Goal: Find specific page/section: Find specific page/section

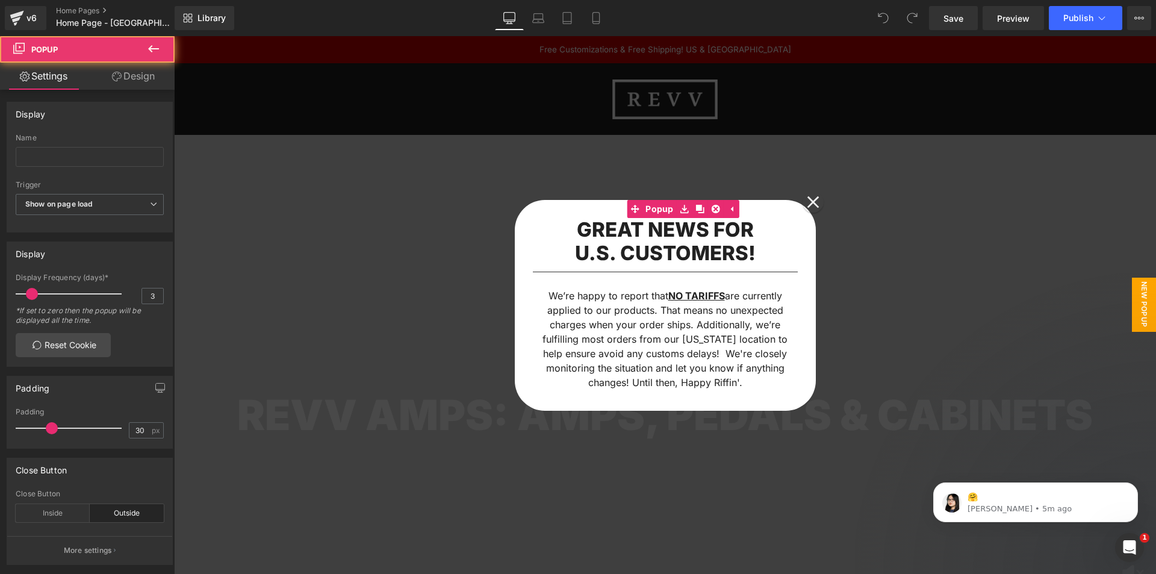
drag, startPoint x: 804, startPoint y: 199, endPoint x: 317, endPoint y: 60, distance: 506.3
click at [807, 199] on icon at bounding box center [813, 202] width 13 height 13
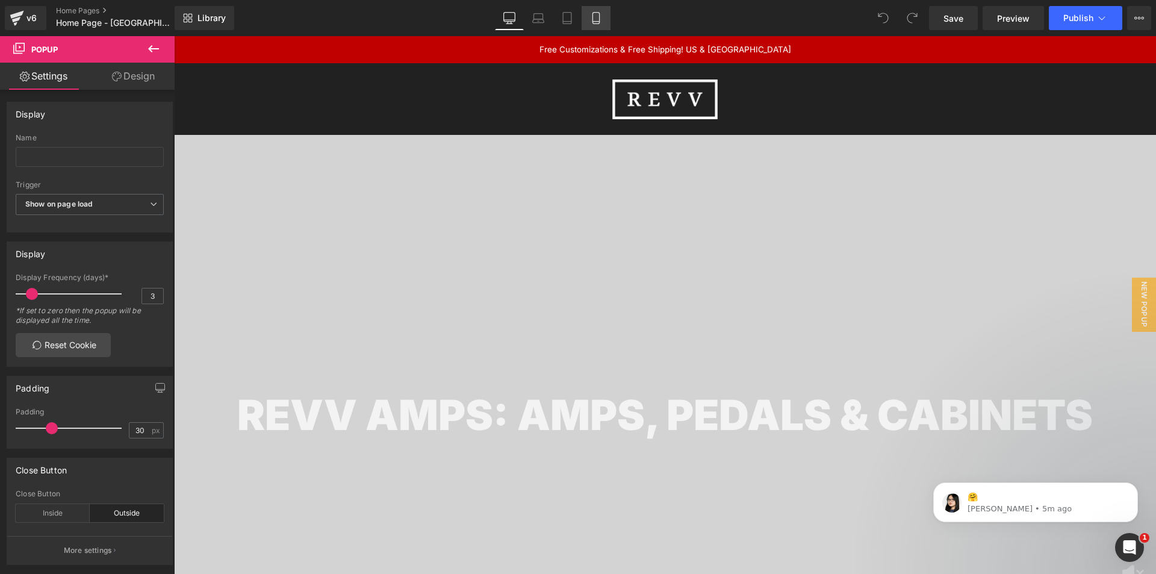
click at [599, 27] on link "Mobile" at bounding box center [596, 18] width 29 height 24
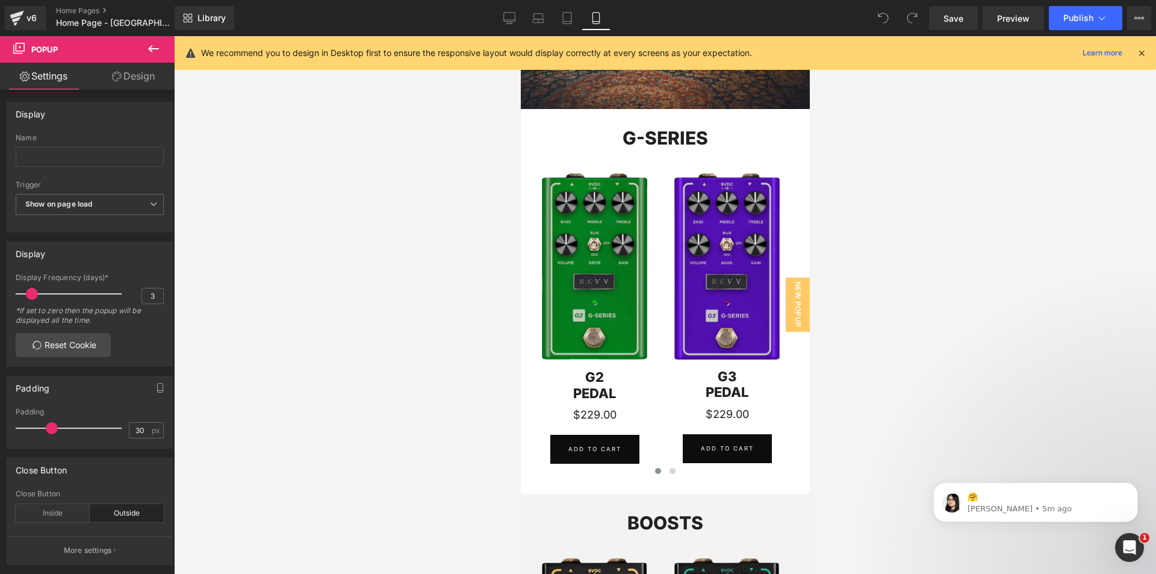
scroll to position [602, 0]
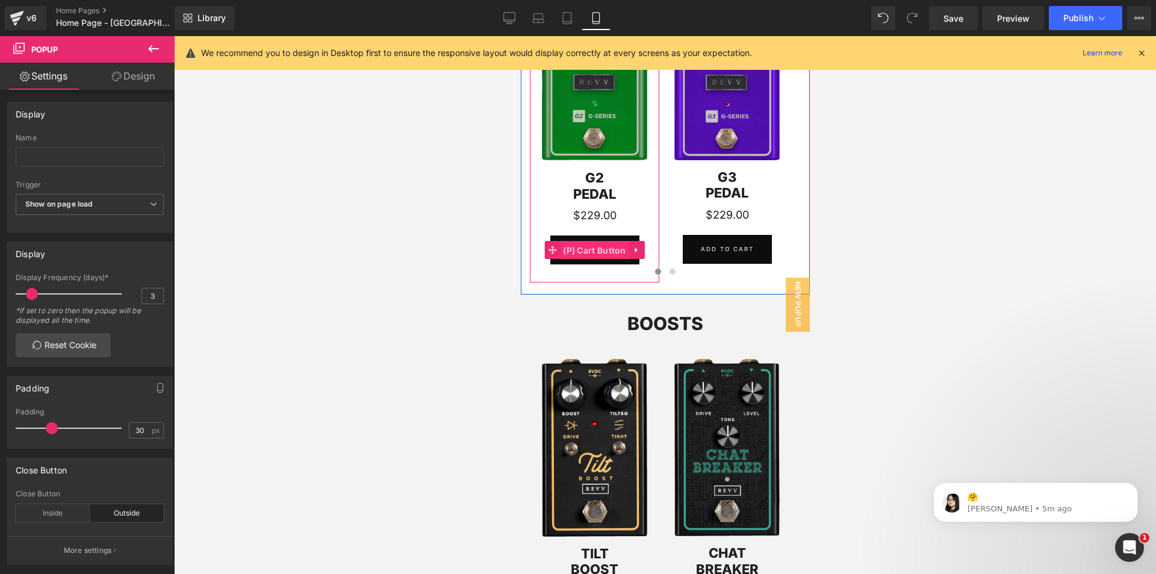
drag, startPoint x: 585, startPoint y: 245, endPoint x: 699, endPoint y: 281, distance: 120.0
click at [585, 245] on span "(P) Cart Button" at bounding box center [593, 251] width 69 height 18
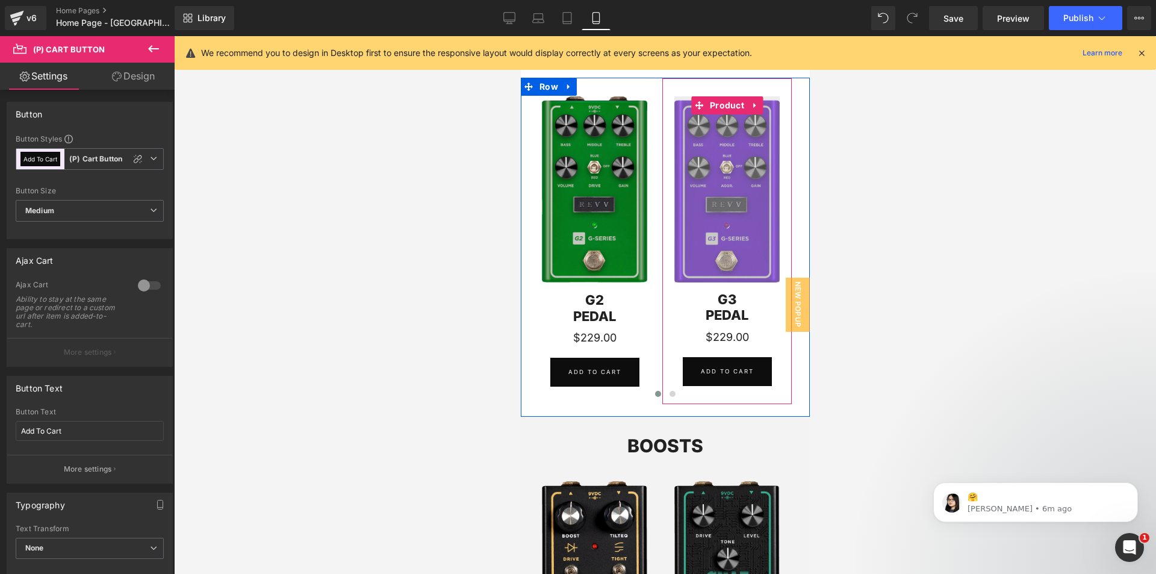
scroll to position [422, 0]
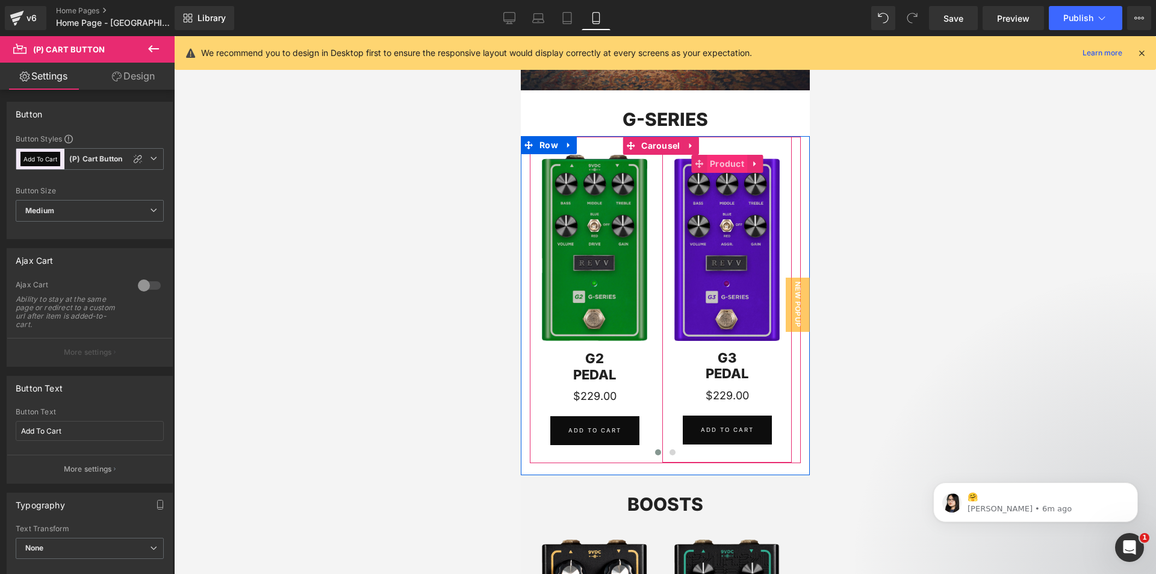
click at [726, 172] on li "Product" at bounding box center [719, 164] width 56 height 18
click at [725, 166] on span "Product" at bounding box center [726, 164] width 40 height 18
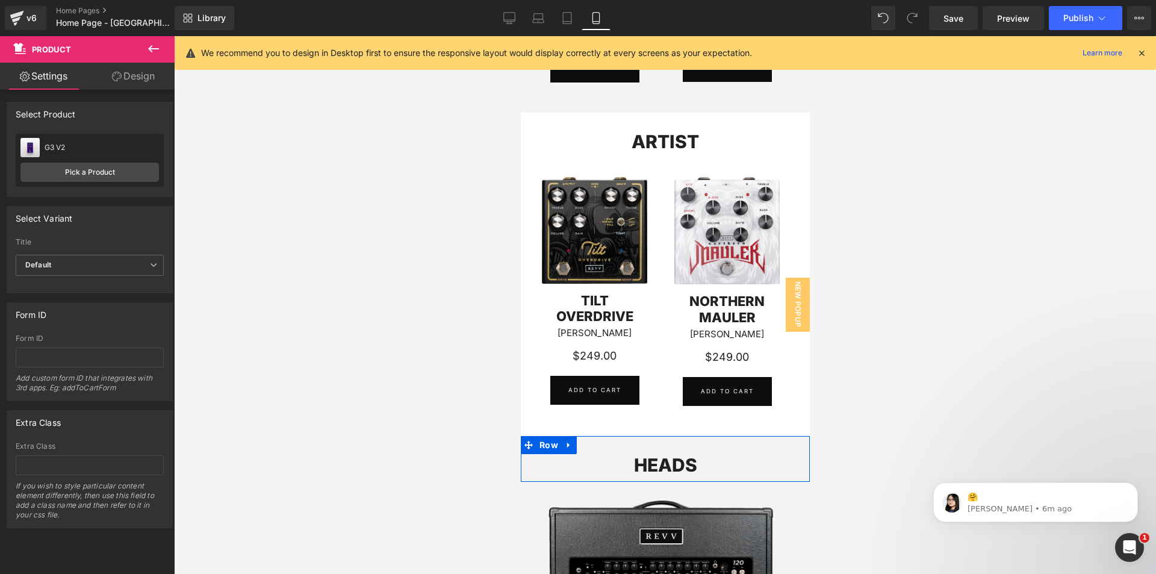
scroll to position [1084, 0]
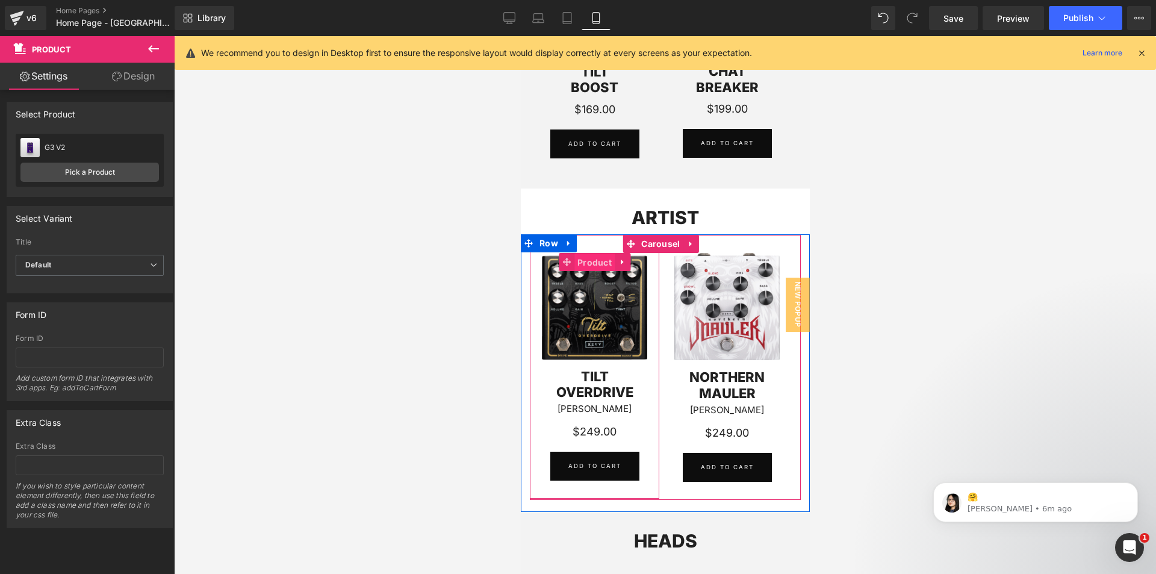
click at [600, 258] on span "Product" at bounding box center [594, 263] width 40 height 18
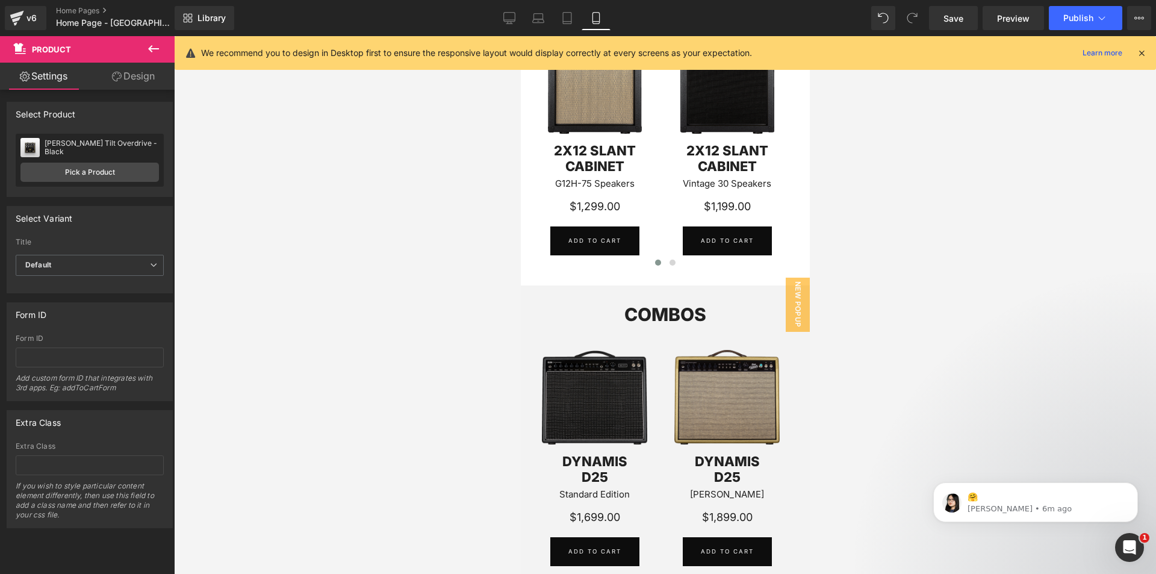
scroll to position [1747, 0]
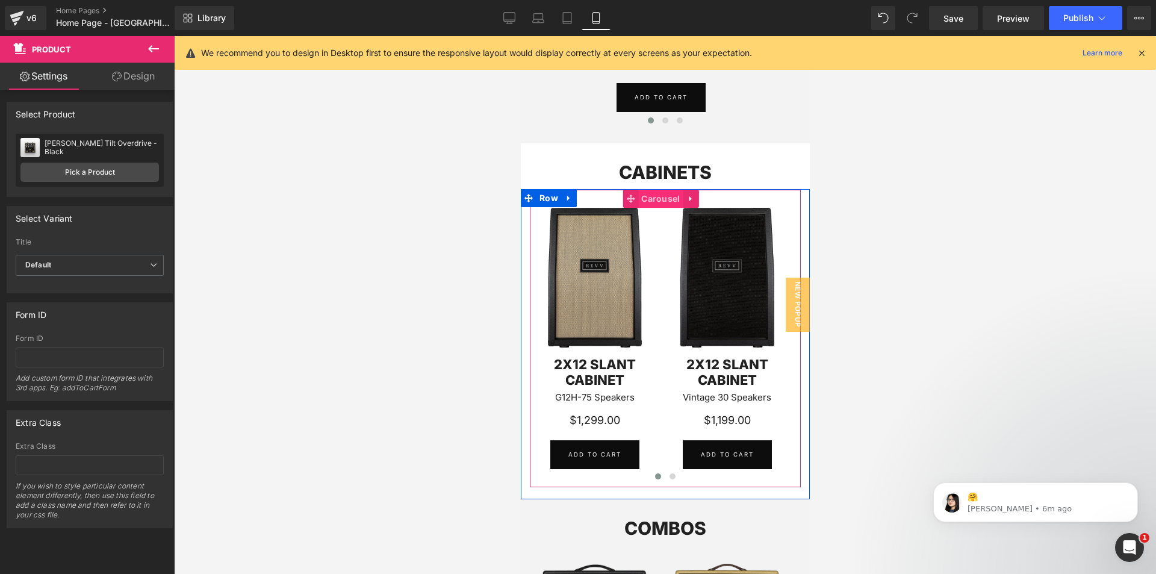
click at [654, 197] on span "Carousel" at bounding box center [660, 199] width 45 height 18
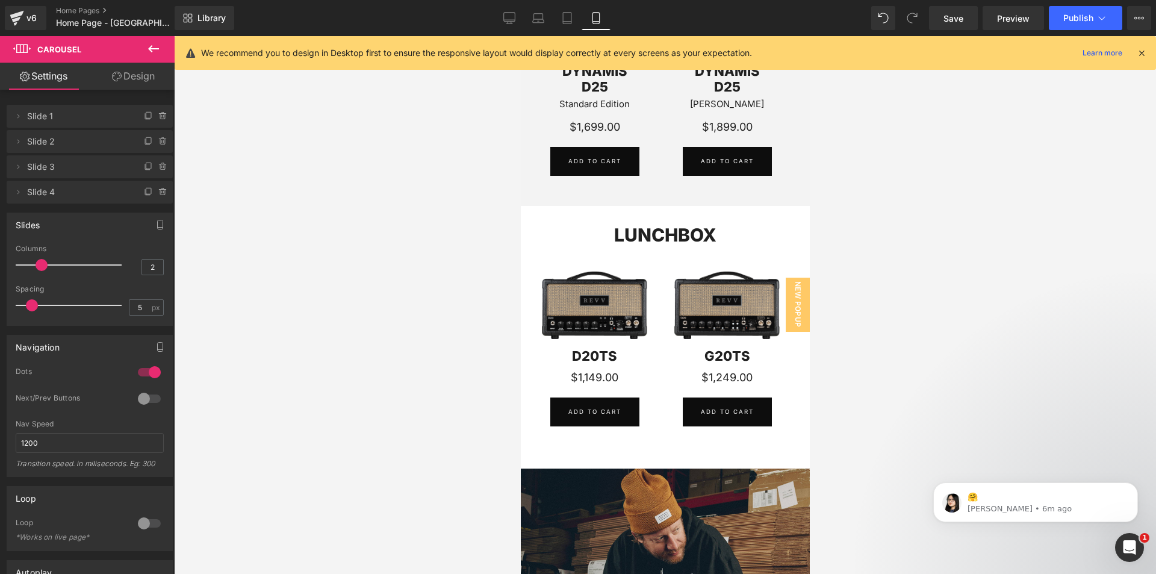
scroll to position [2349, 0]
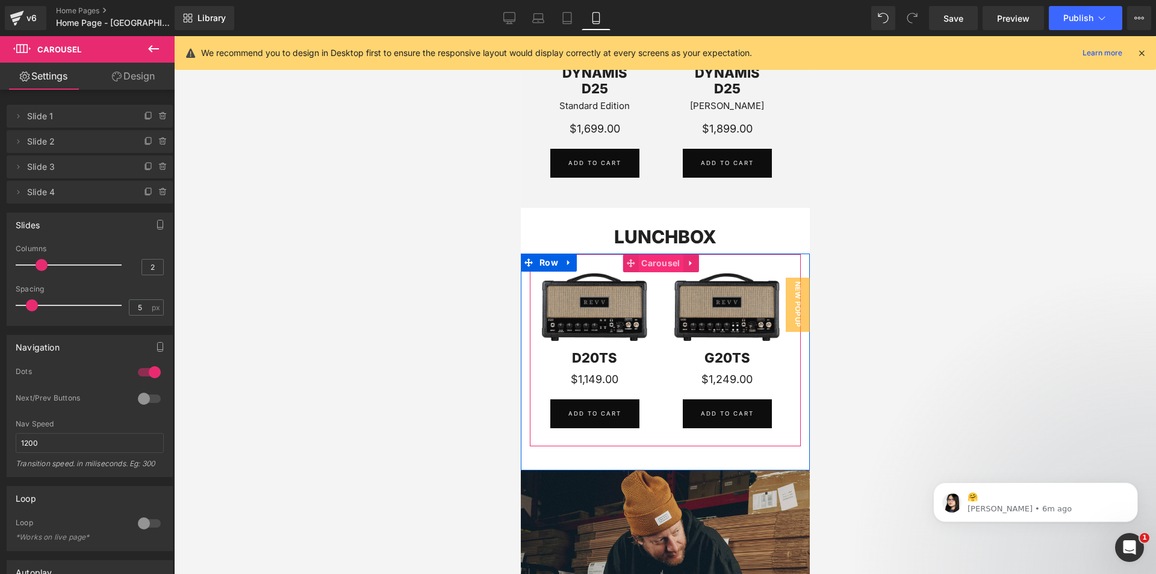
click at [653, 267] on span "Carousel" at bounding box center [660, 263] width 45 height 18
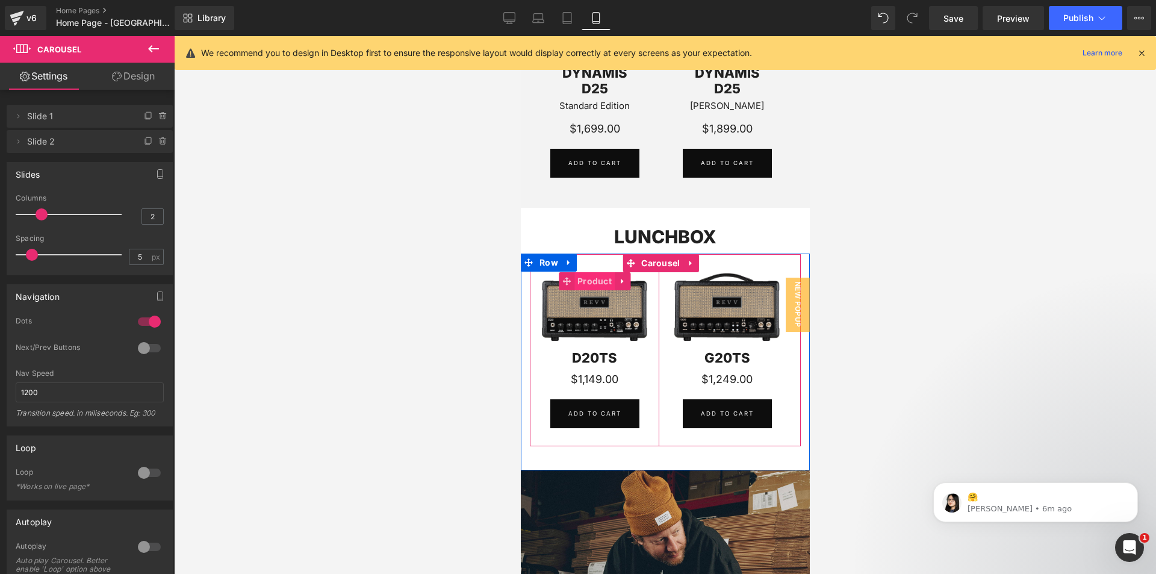
click at [597, 284] on span "Product" at bounding box center [594, 281] width 40 height 18
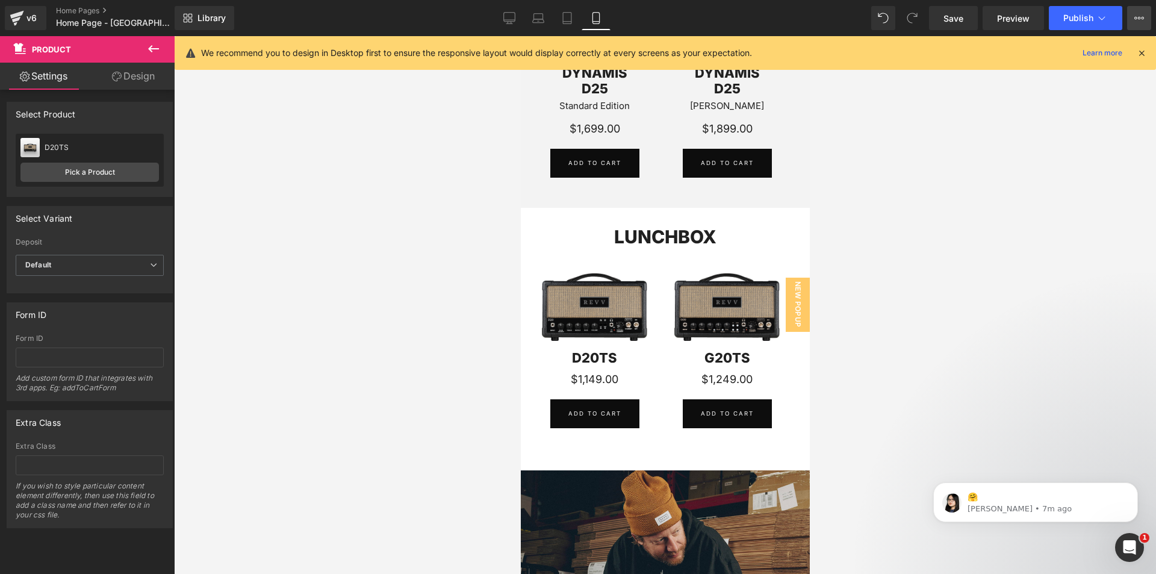
click at [1134, 19] on button "View Live Page View with current Template Save Template to Library Schedule Pub…" at bounding box center [1139, 18] width 24 height 24
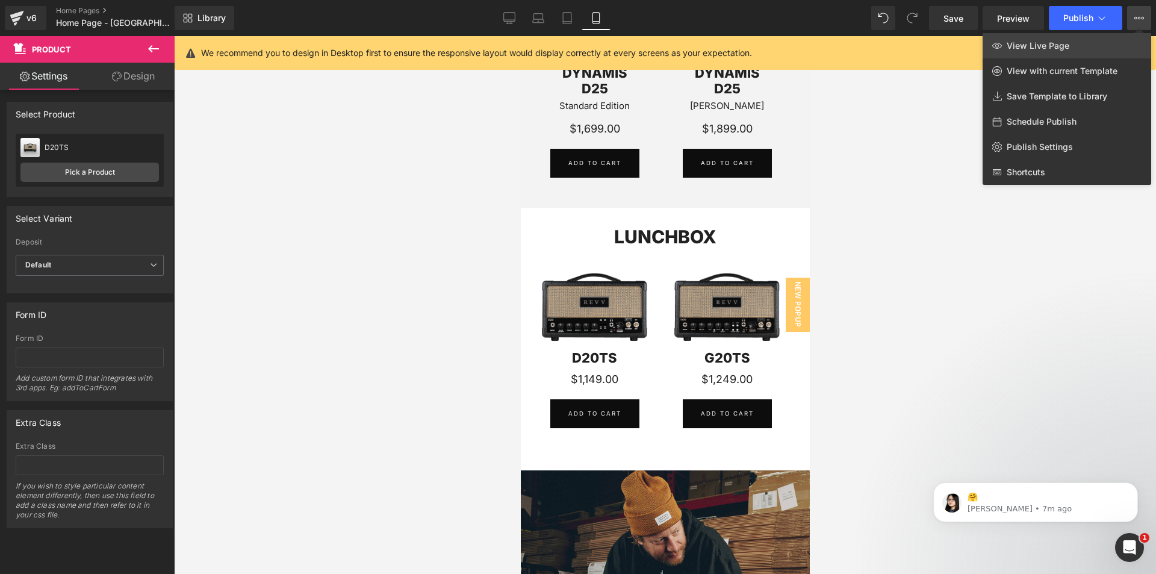
click at [1044, 45] on span "View Live Page" at bounding box center [1038, 45] width 63 height 11
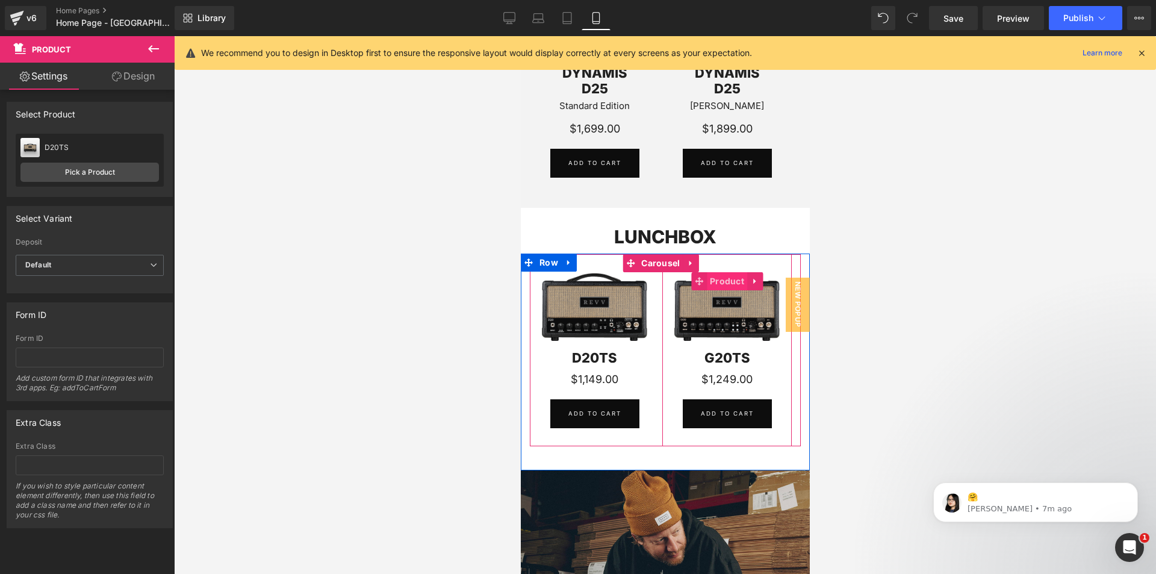
click at [720, 276] on span "Product" at bounding box center [726, 281] width 40 height 18
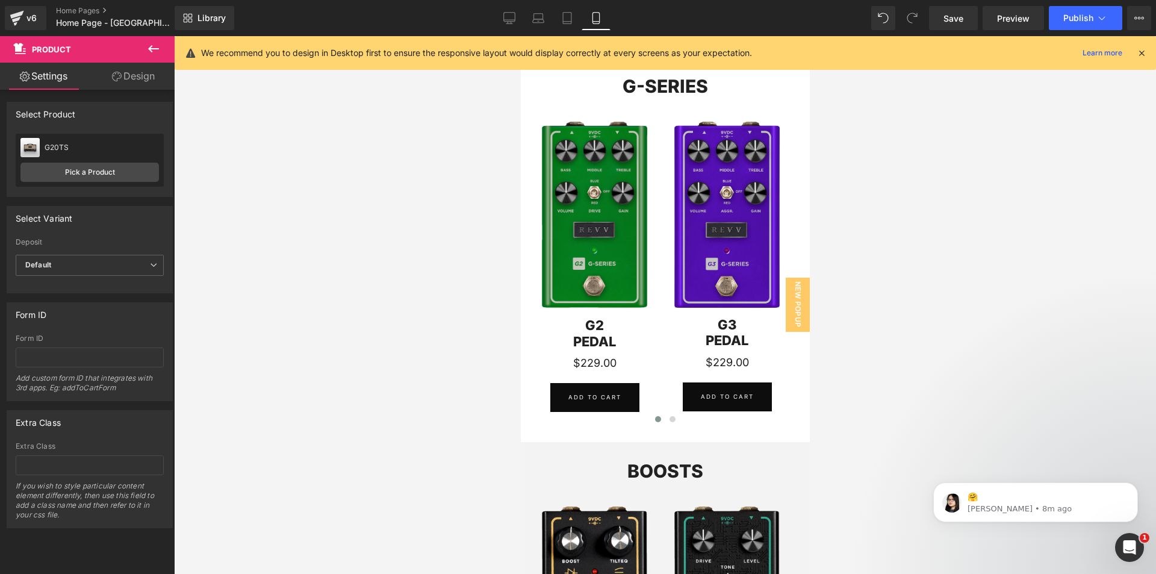
scroll to position [482, 0]
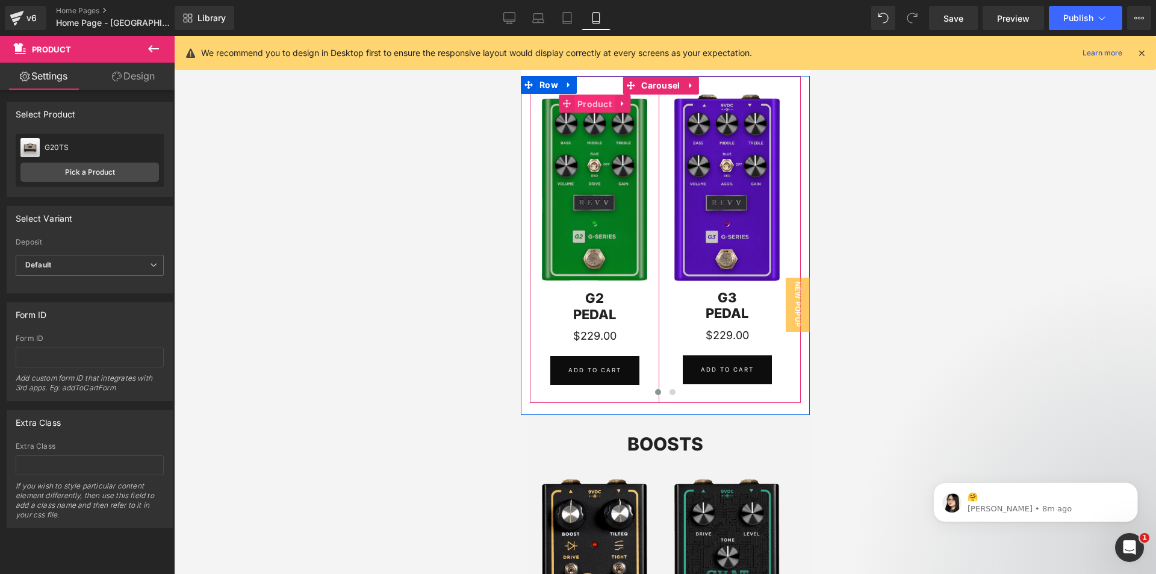
click at [590, 108] on span "Product" at bounding box center [594, 104] width 40 height 18
click at [727, 99] on span "Product" at bounding box center [726, 104] width 40 height 18
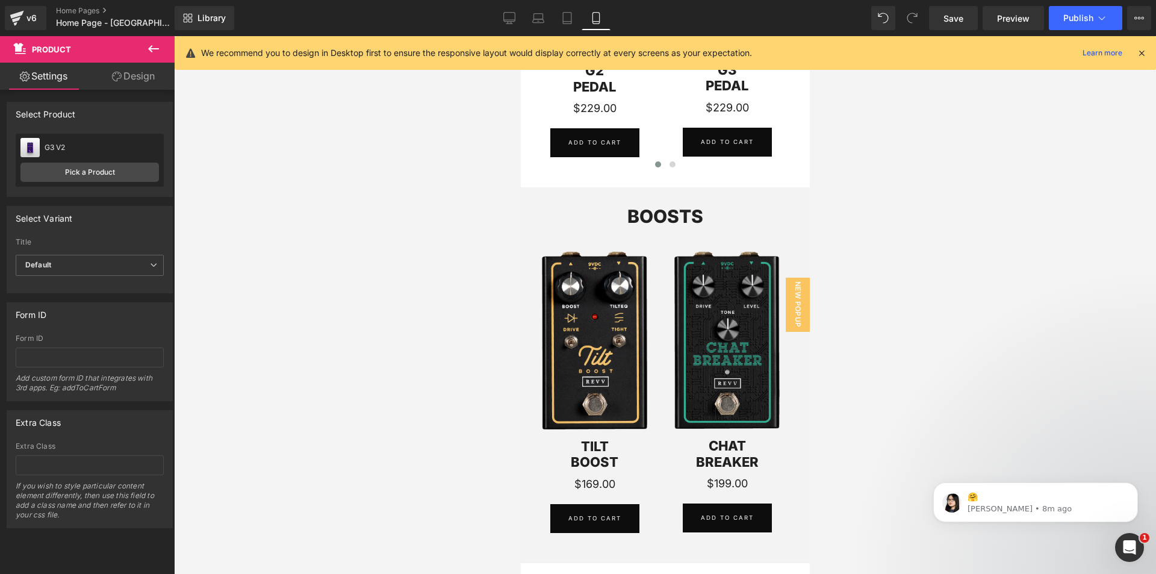
scroll to position [783, 0]
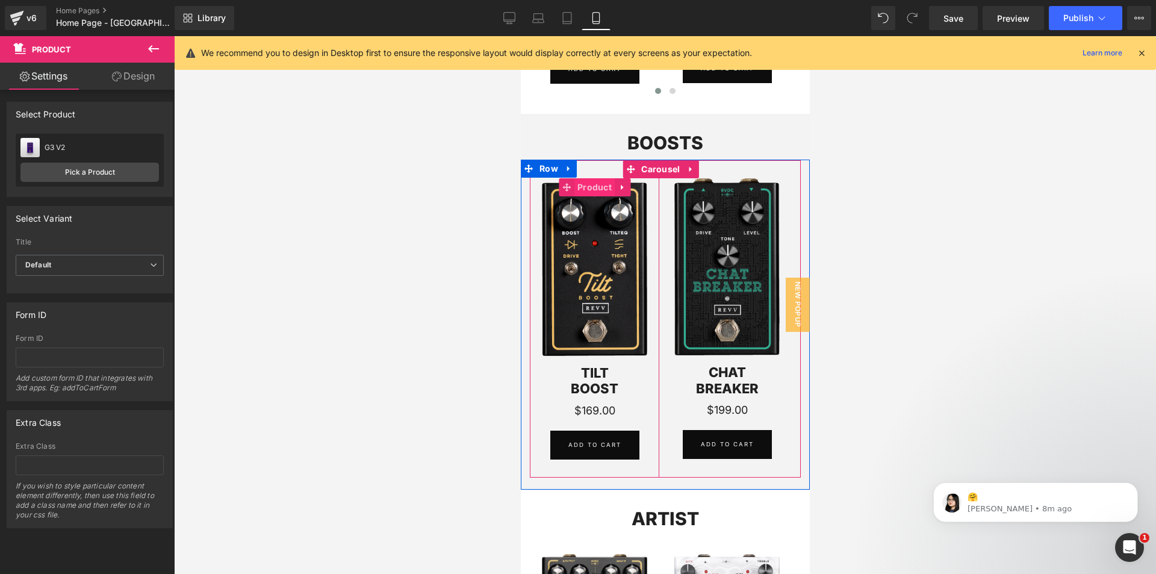
click at [596, 187] on span "Product" at bounding box center [594, 187] width 40 height 18
click at [725, 191] on span "Product" at bounding box center [726, 187] width 40 height 18
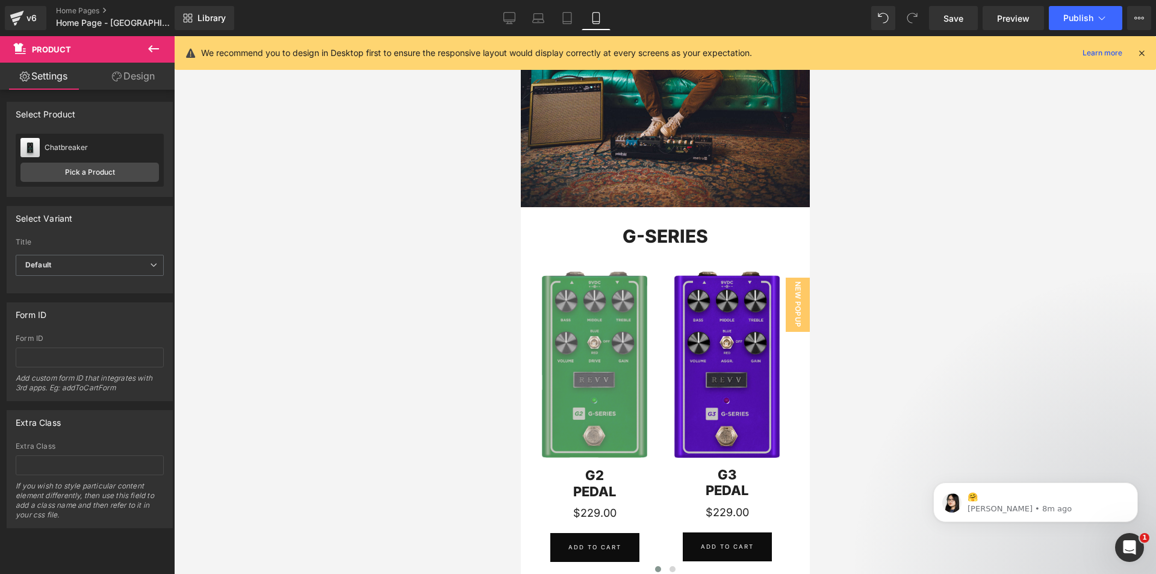
scroll to position [361, 0]
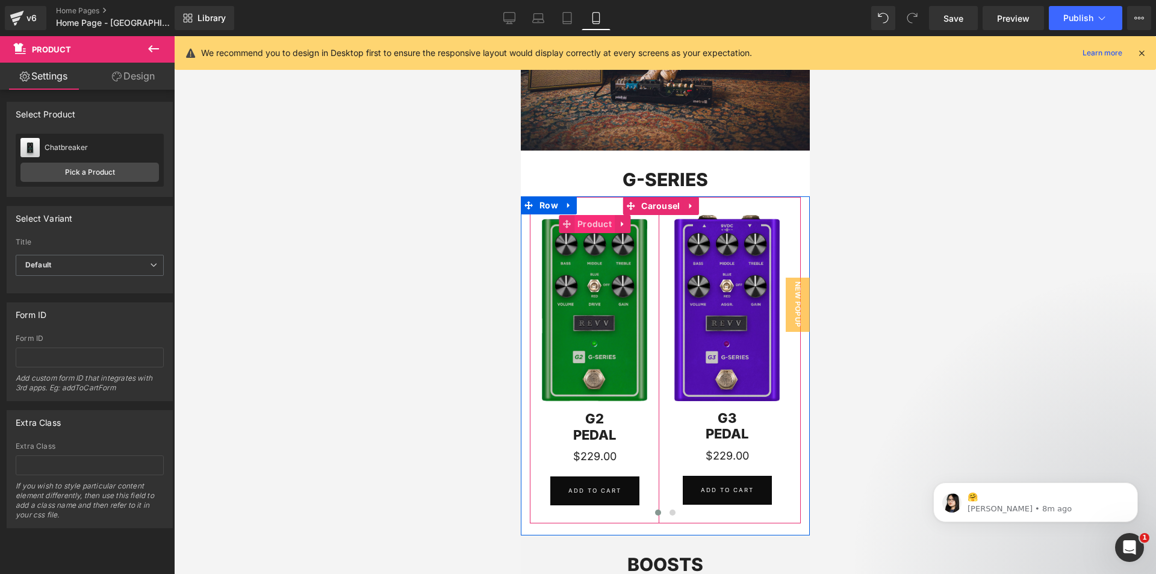
click at [593, 222] on span "Product" at bounding box center [594, 224] width 40 height 18
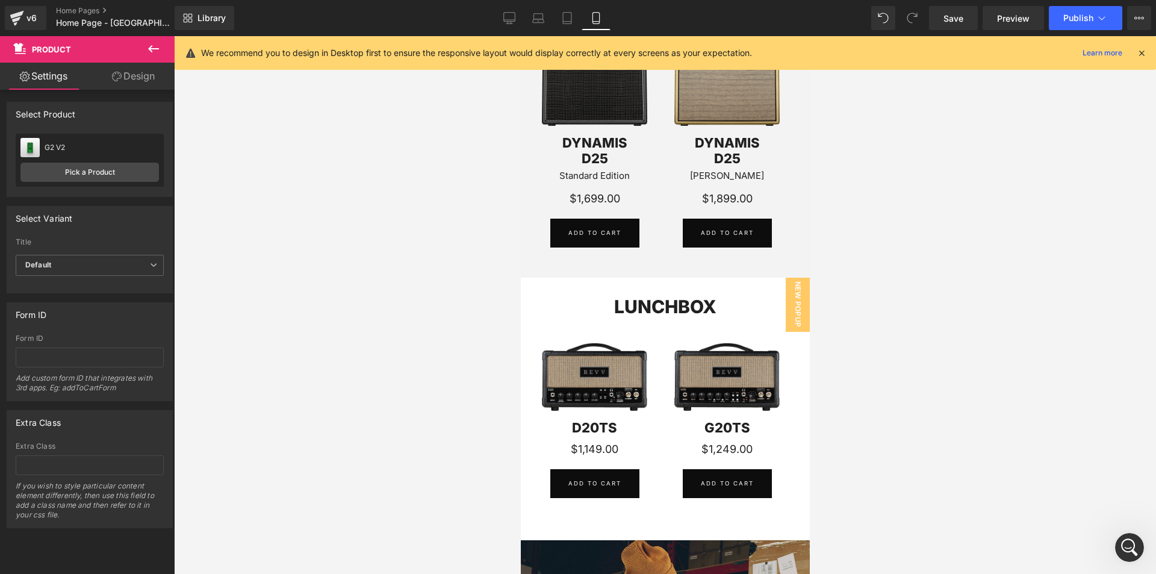
scroll to position [2415, 0]
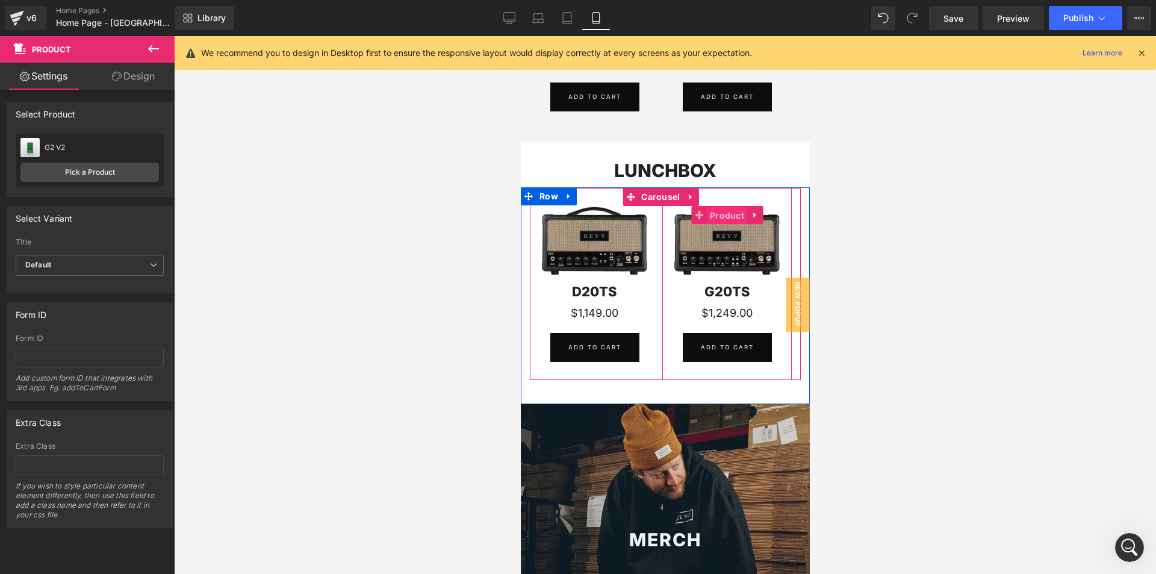
click at [710, 210] on span "Product" at bounding box center [726, 216] width 40 height 18
click at [731, 214] on span "Product" at bounding box center [726, 216] width 40 height 18
click at [597, 212] on span "Product" at bounding box center [594, 215] width 40 height 18
click at [726, 213] on span "Product" at bounding box center [726, 215] width 40 height 18
click at [728, 211] on span "Product" at bounding box center [726, 215] width 40 height 18
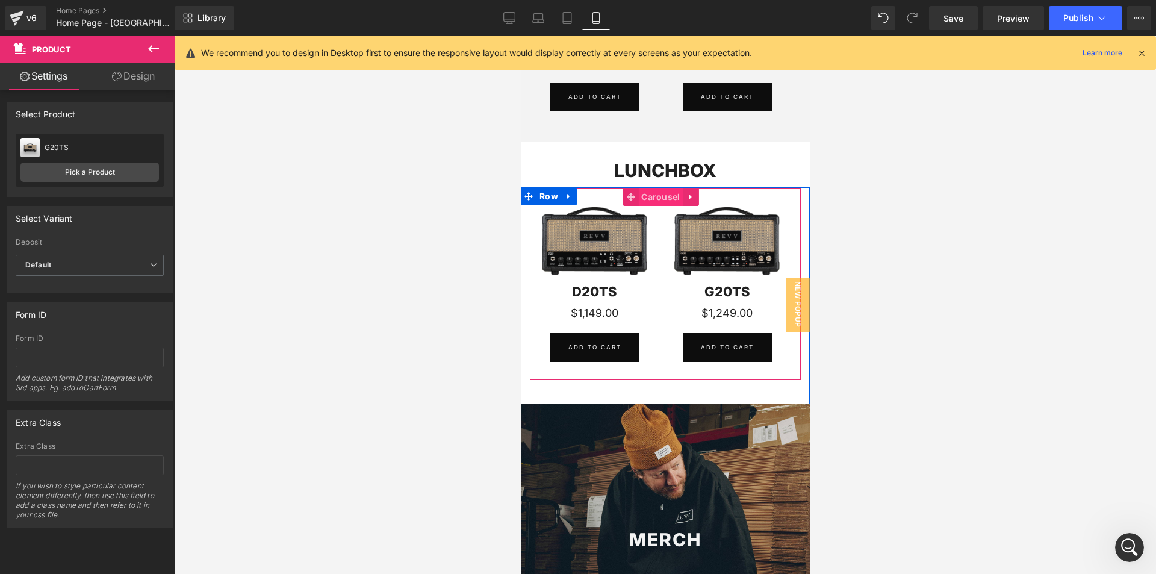
click at [663, 195] on span "Carousel" at bounding box center [660, 197] width 45 height 18
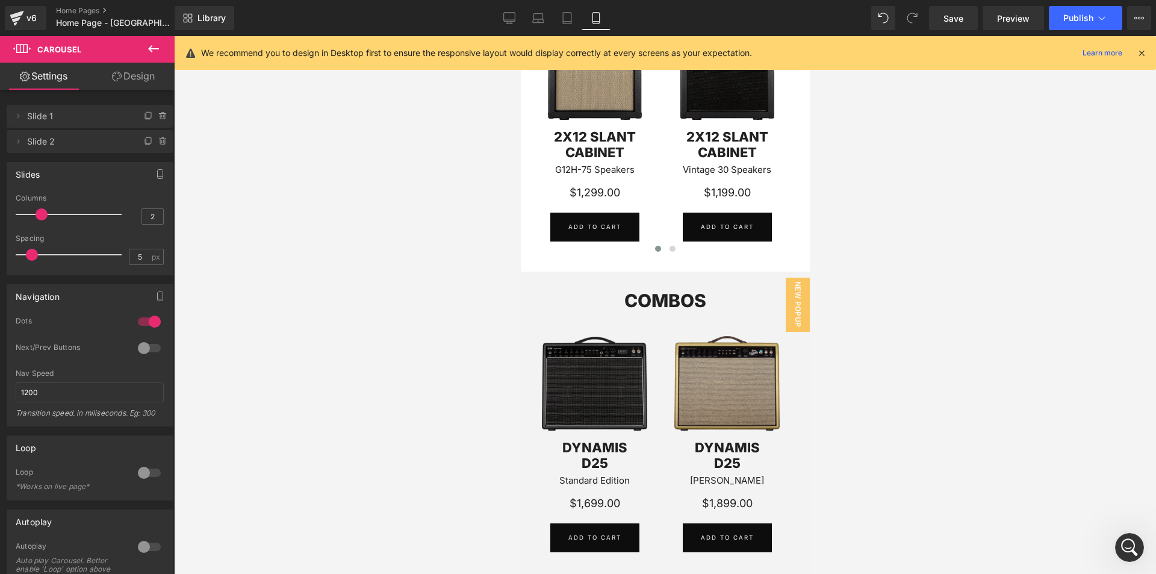
scroll to position [1933, 0]
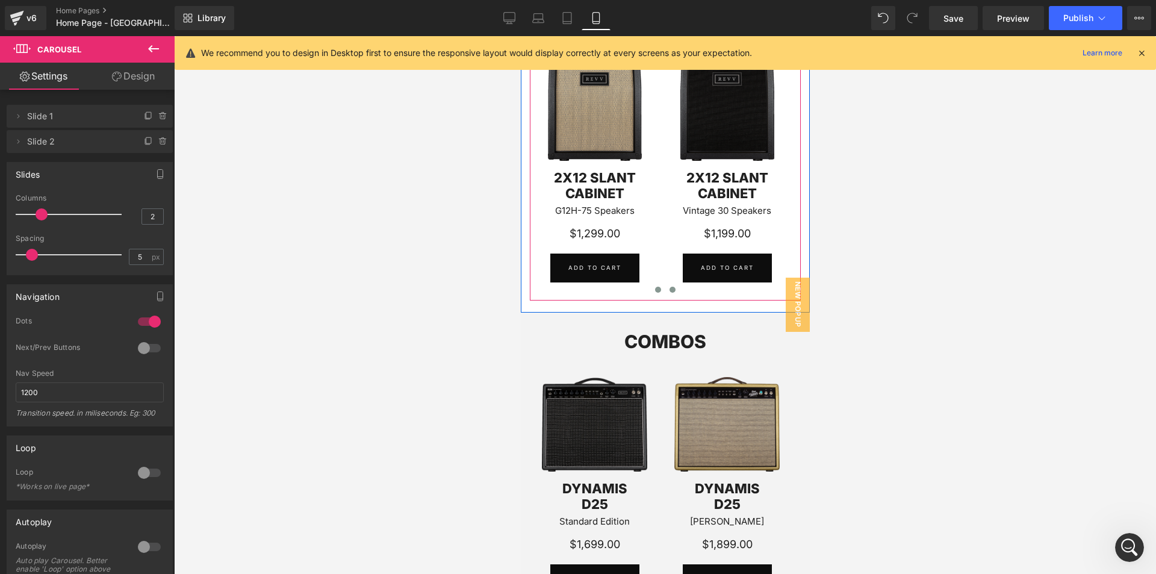
click at [672, 292] on button at bounding box center [672, 290] width 14 height 12
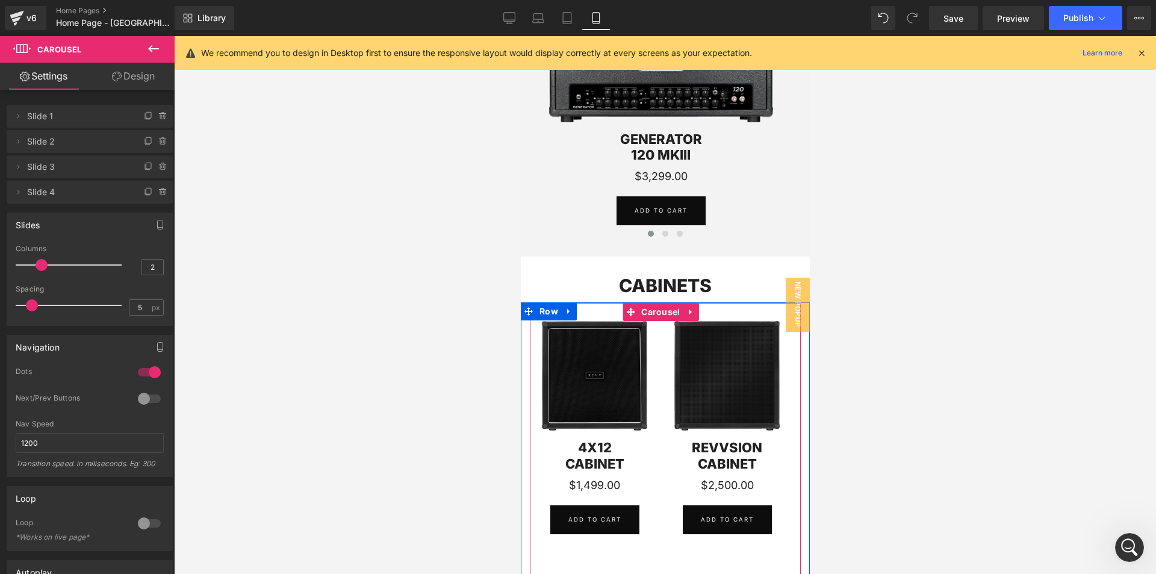
scroll to position [1572, 0]
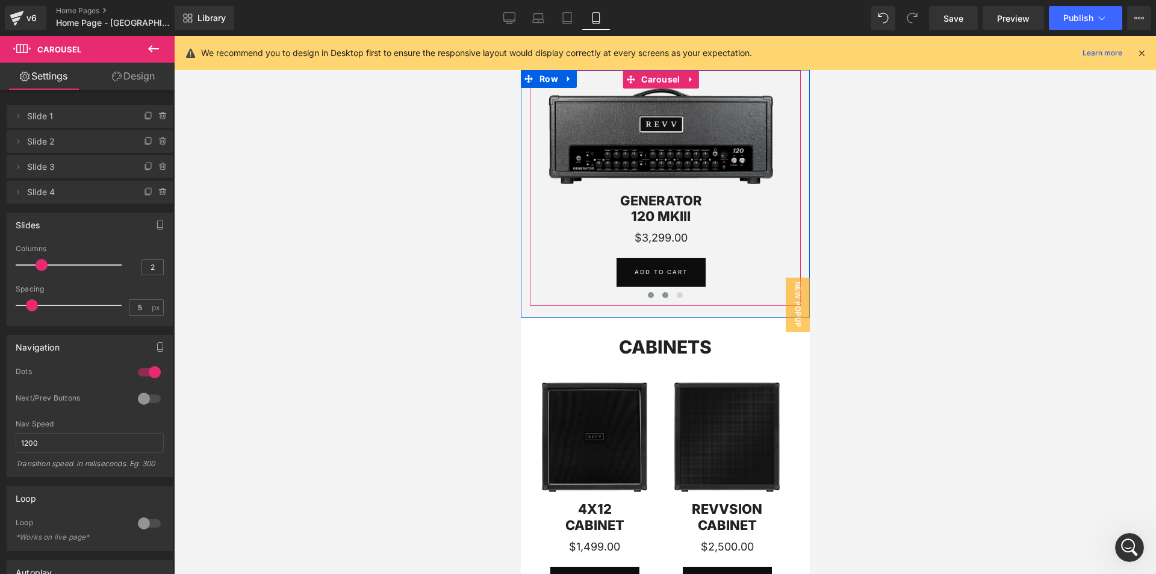
click at [658, 291] on button at bounding box center [665, 295] width 14 height 12
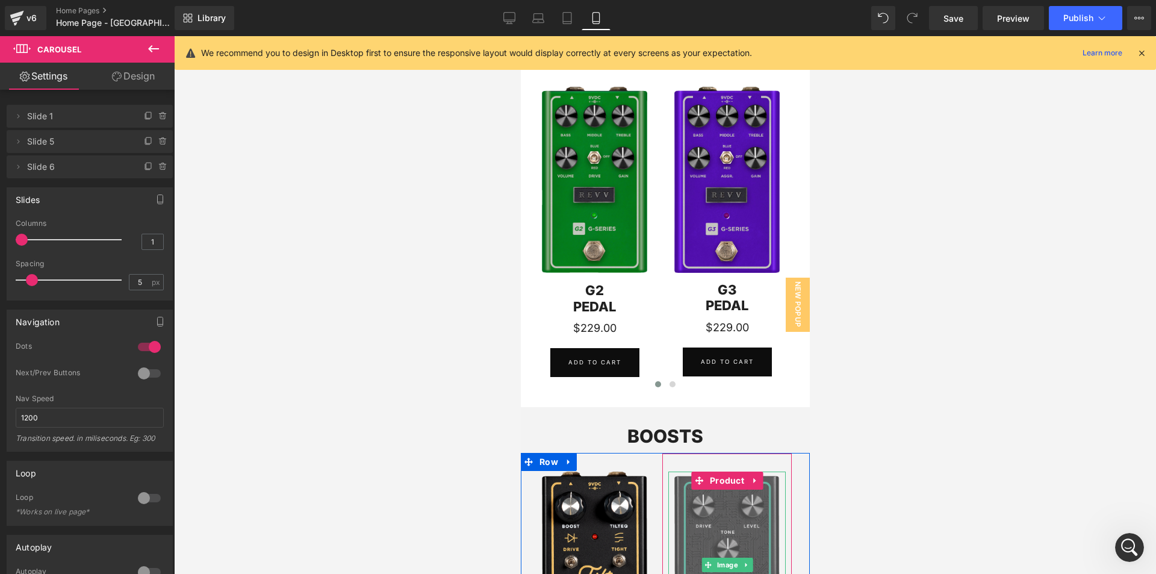
scroll to position [488, 0]
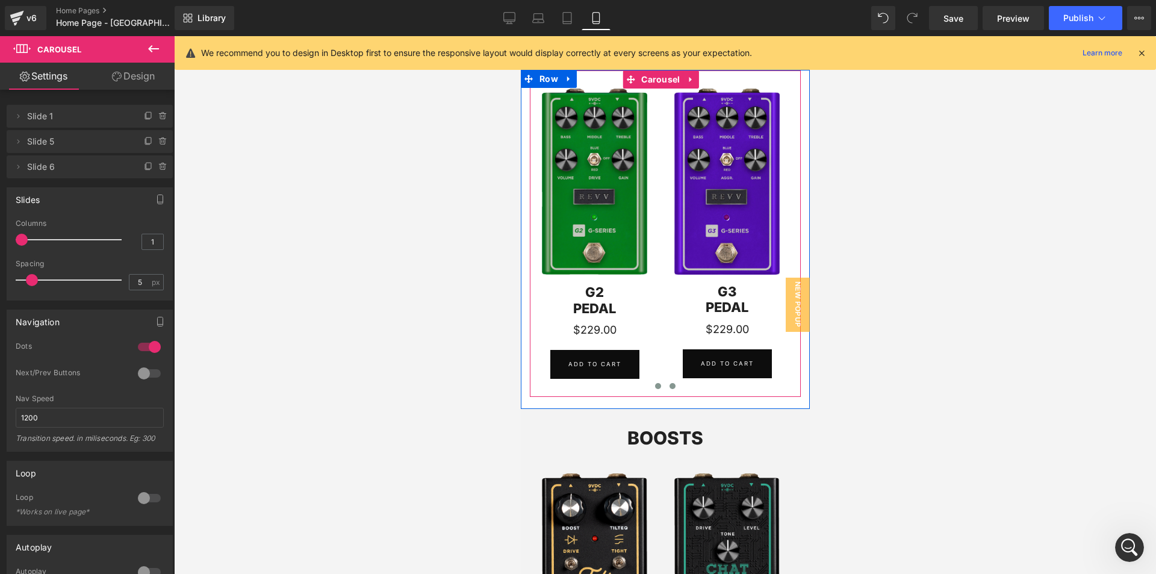
click at [670, 382] on button at bounding box center [672, 386] width 14 height 12
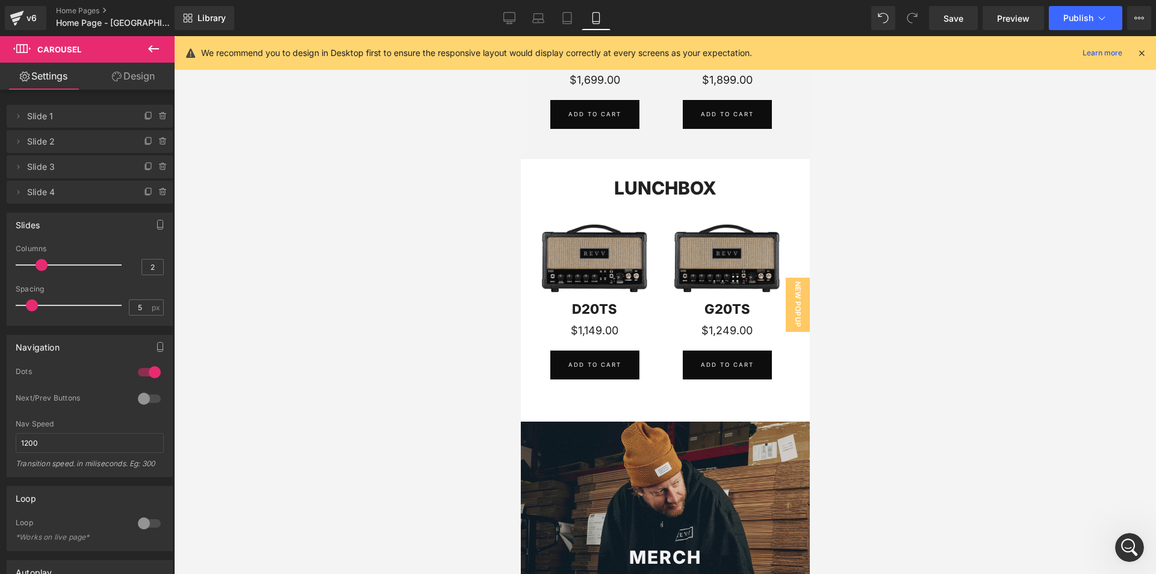
scroll to position [2336, 0]
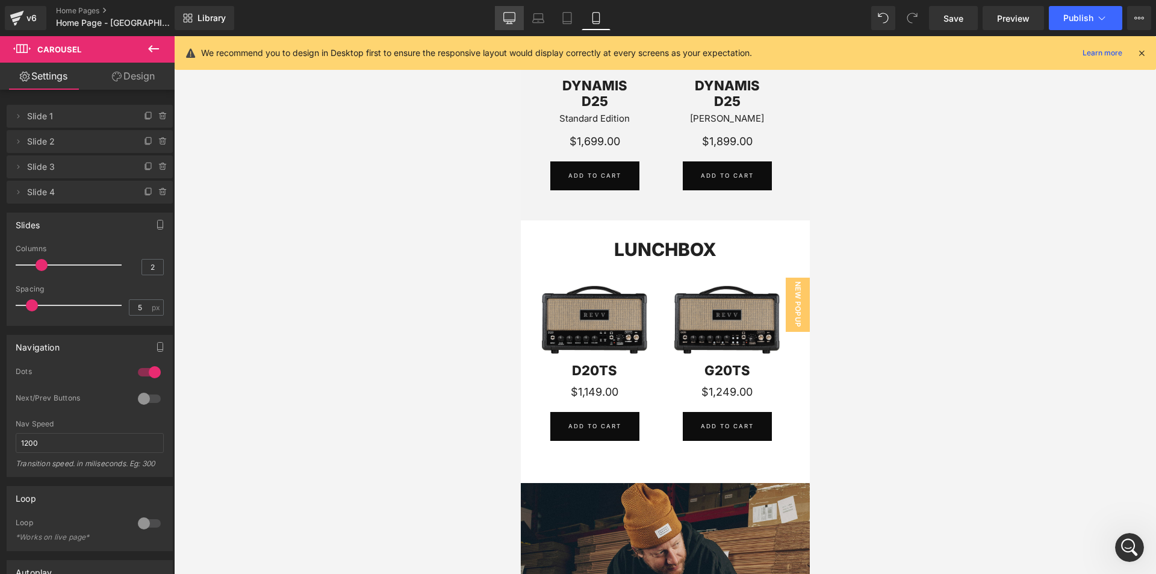
click at [519, 15] on link "Desktop" at bounding box center [509, 18] width 29 height 24
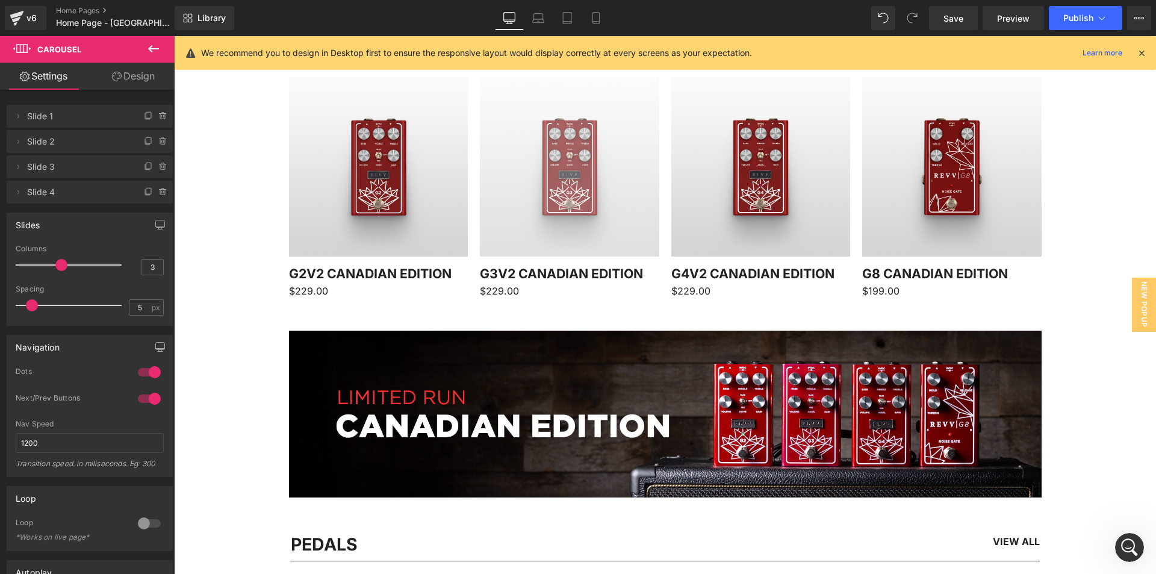
scroll to position [662, 0]
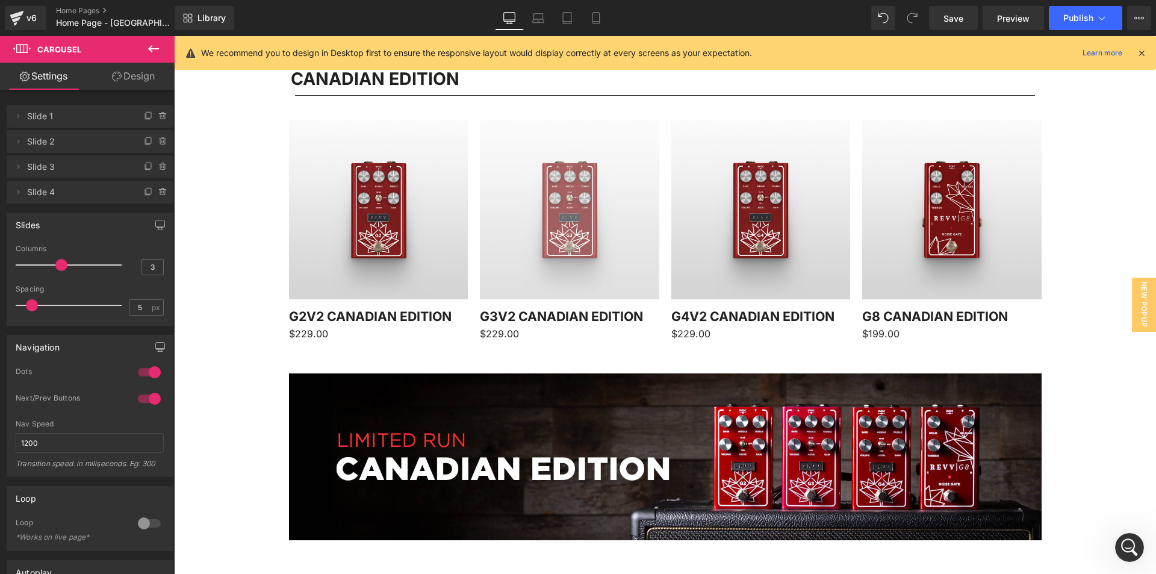
click at [600, 172] on img at bounding box center [569, 209] width 179 height 179
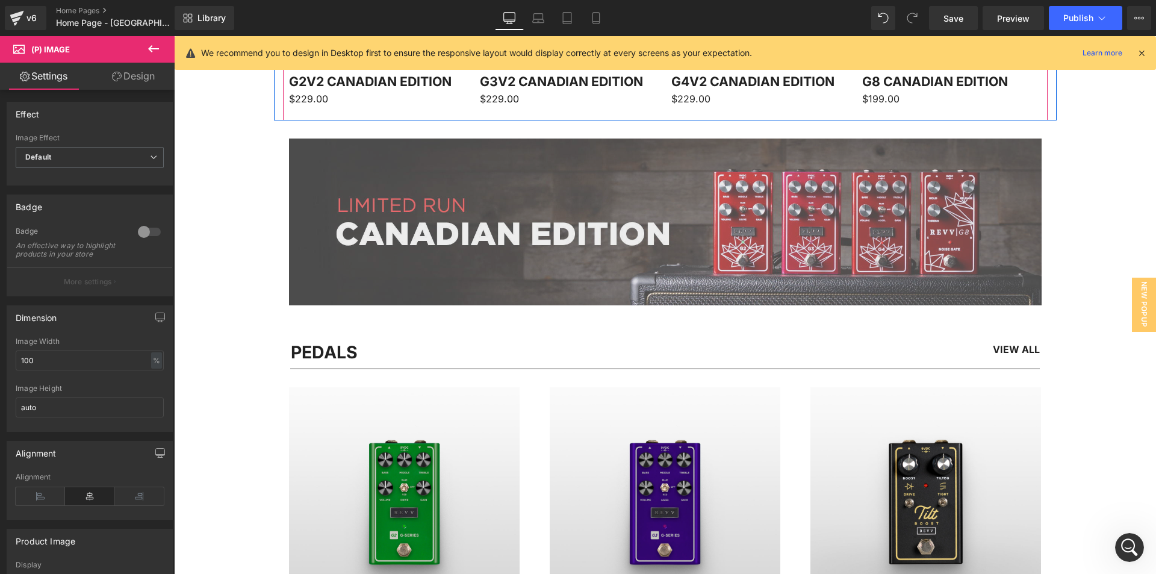
scroll to position [964, 0]
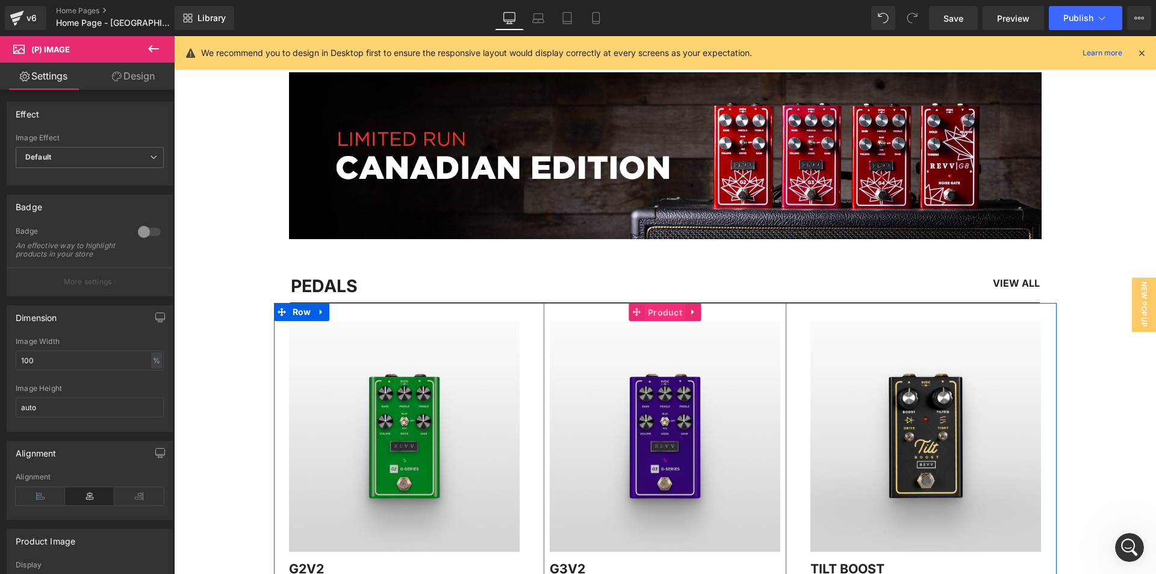
click at [651, 313] on span "Product" at bounding box center [665, 313] width 40 height 18
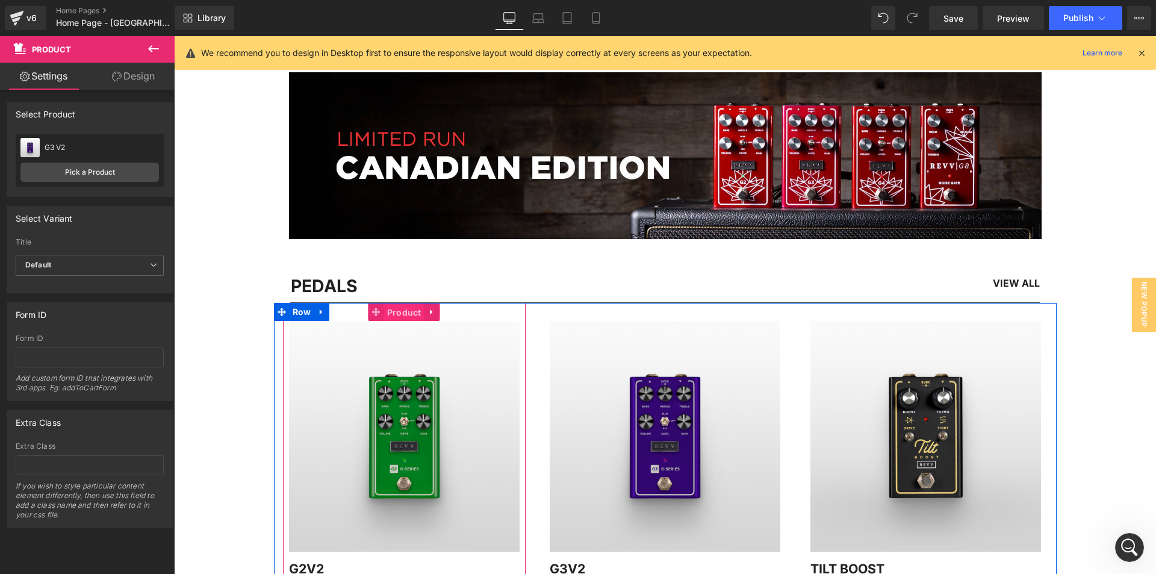
click at [399, 316] on span "Product" at bounding box center [404, 313] width 40 height 18
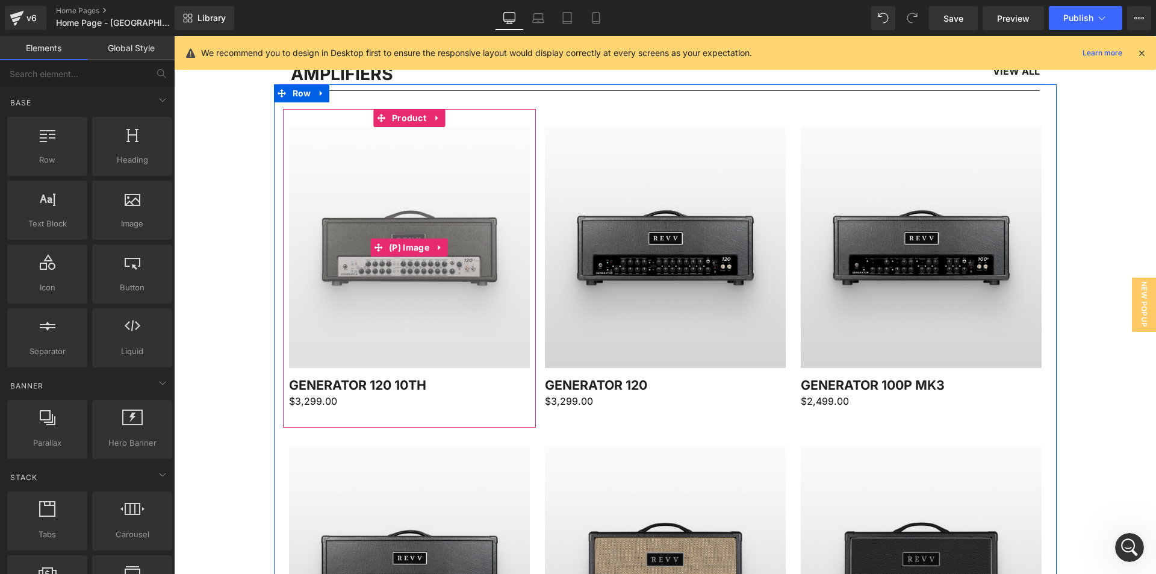
scroll to position [1445, 0]
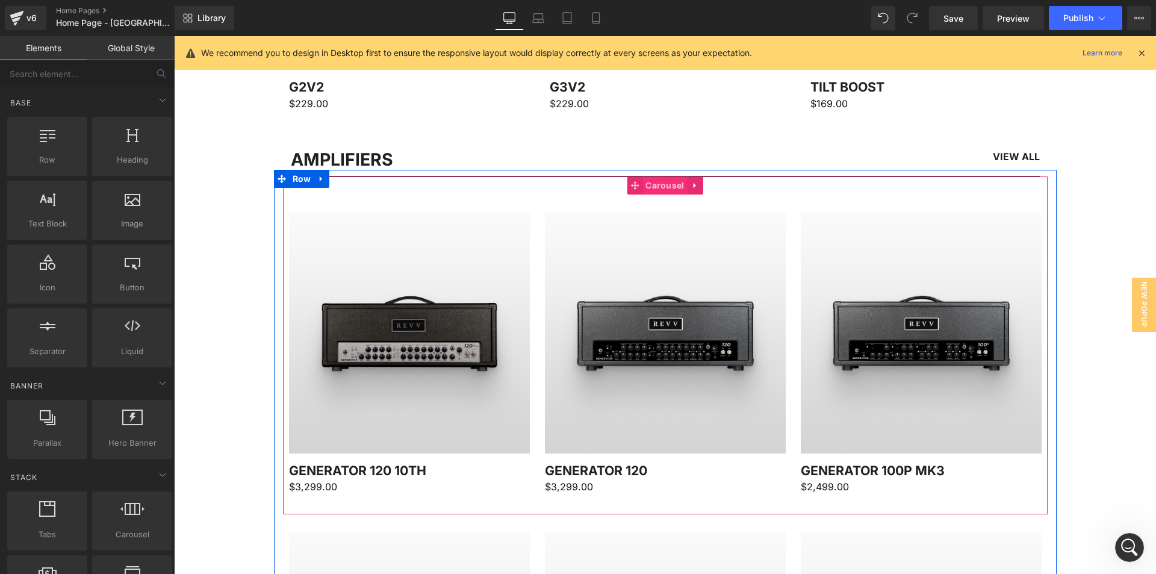
click at [649, 189] on span "Carousel" at bounding box center [665, 185] width 45 height 18
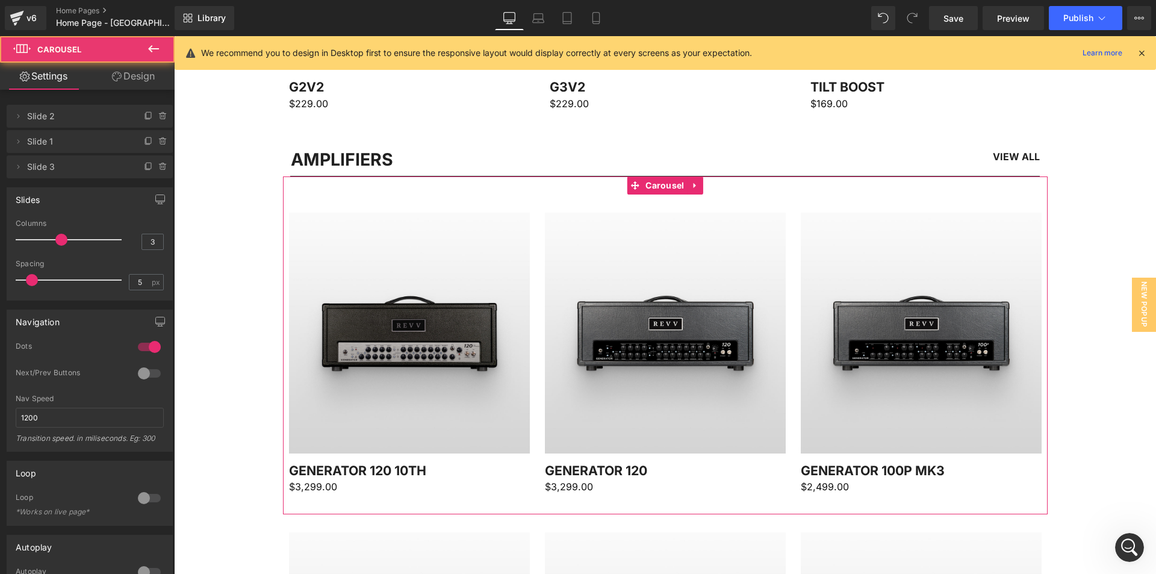
click at [102, 75] on link "Design" at bounding box center [133, 76] width 87 height 27
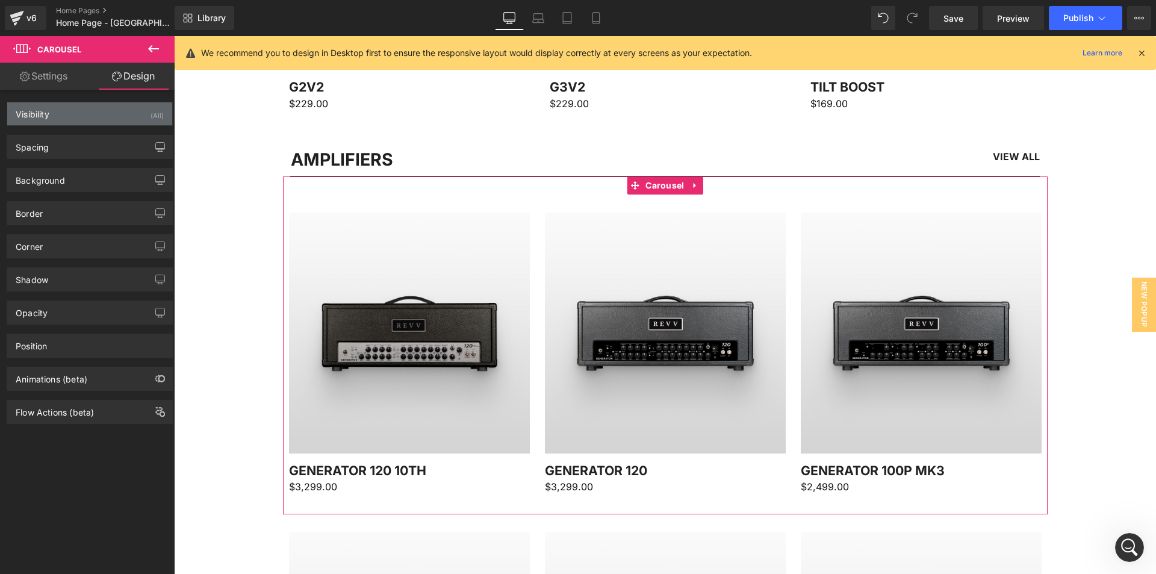
click at [63, 118] on div "Visibility (All)" at bounding box center [89, 113] width 165 height 23
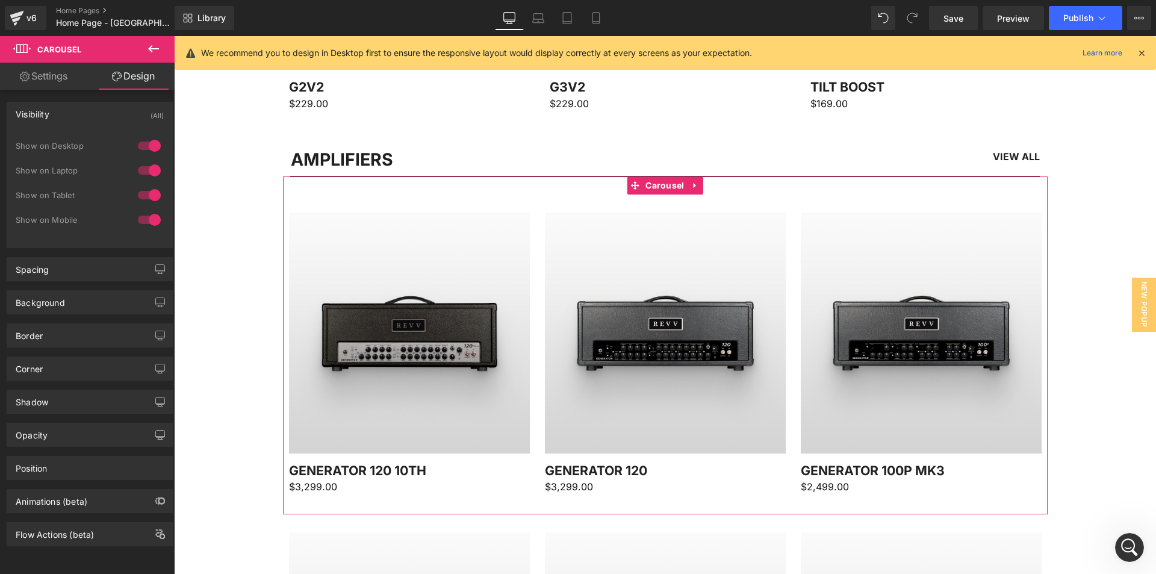
click at [63, 118] on div "Visibility (All)" at bounding box center [89, 113] width 165 height 23
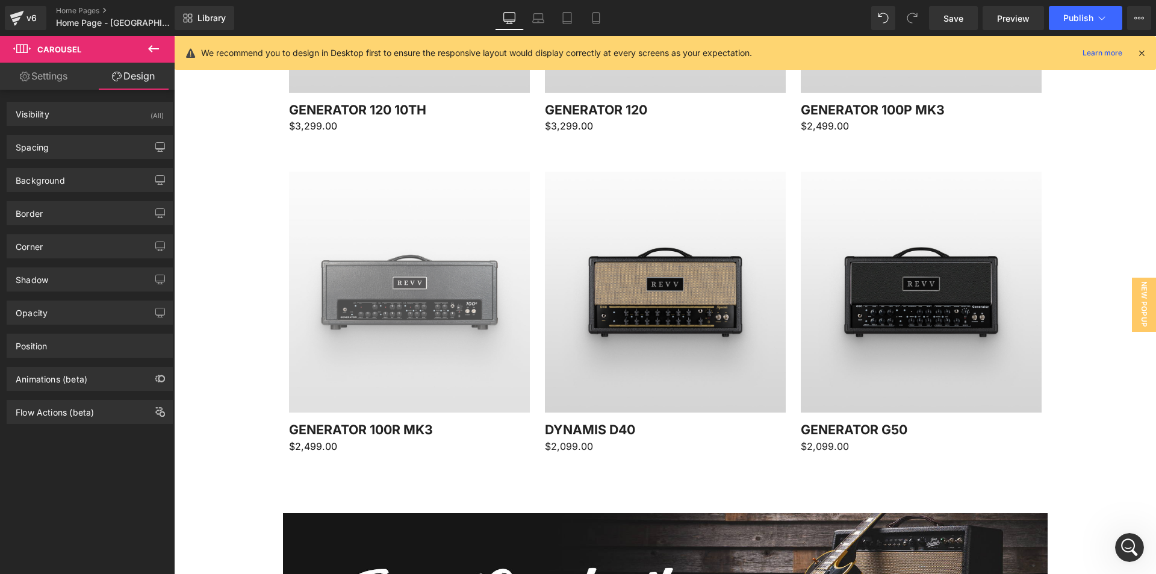
scroll to position [1807, 0]
click at [397, 250] on img at bounding box center [409, 291] width 241 height 241
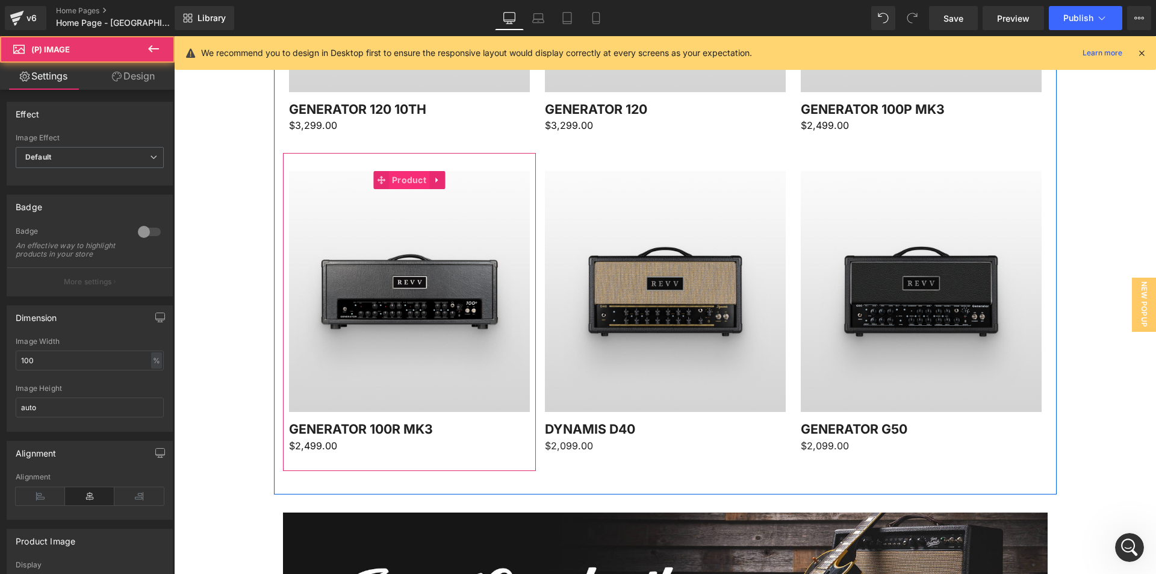
click at [404, 184] on span "Product" at bounding box center [409, 180] width 40 height 18
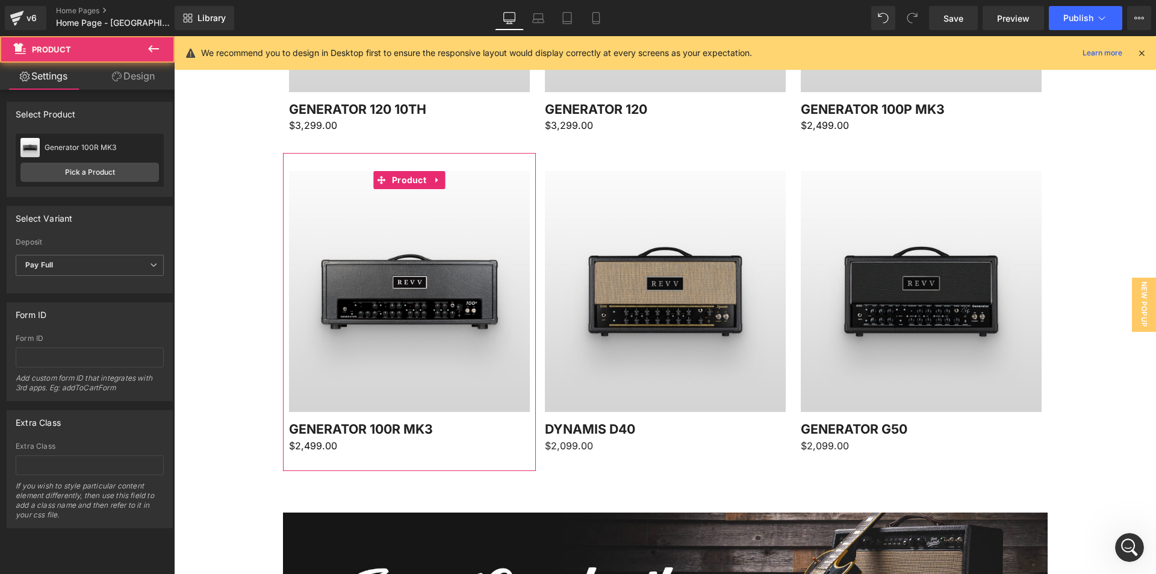
click at [145, 75] on link "Design" at bounding box center [133, 76] width 87 height 27
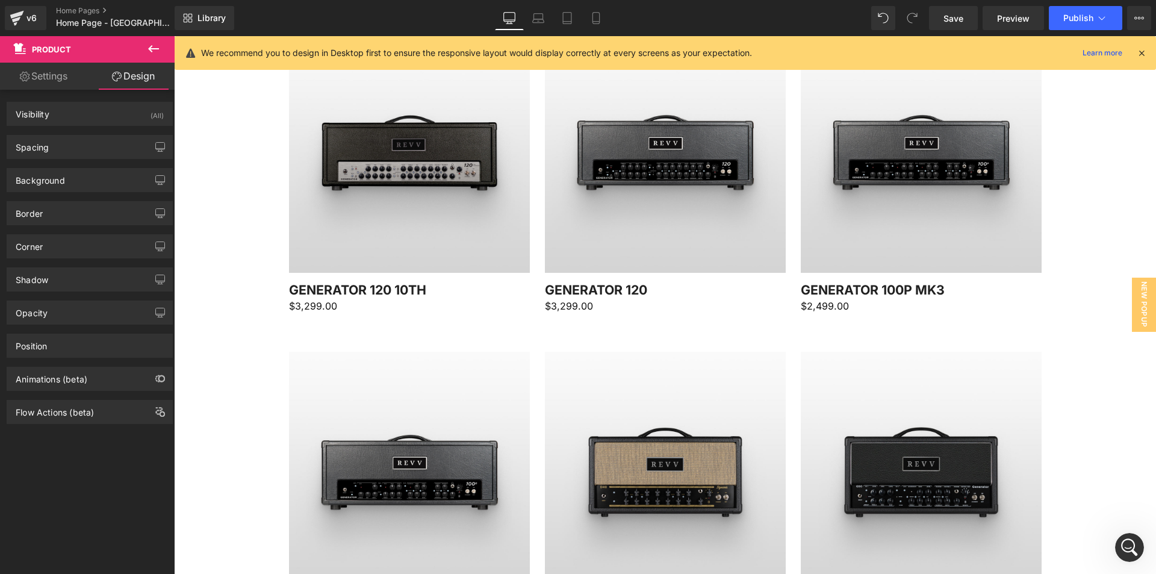
scroll to position [1385, 0]
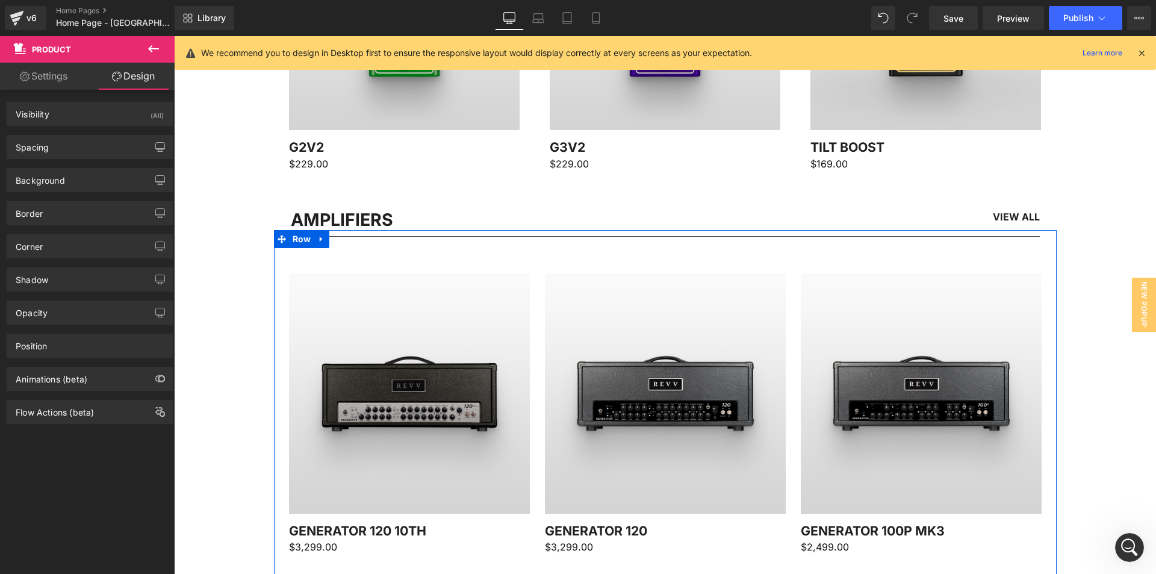
click at [174, 36] on div at bounding box center [174, 36] width 0 height 0
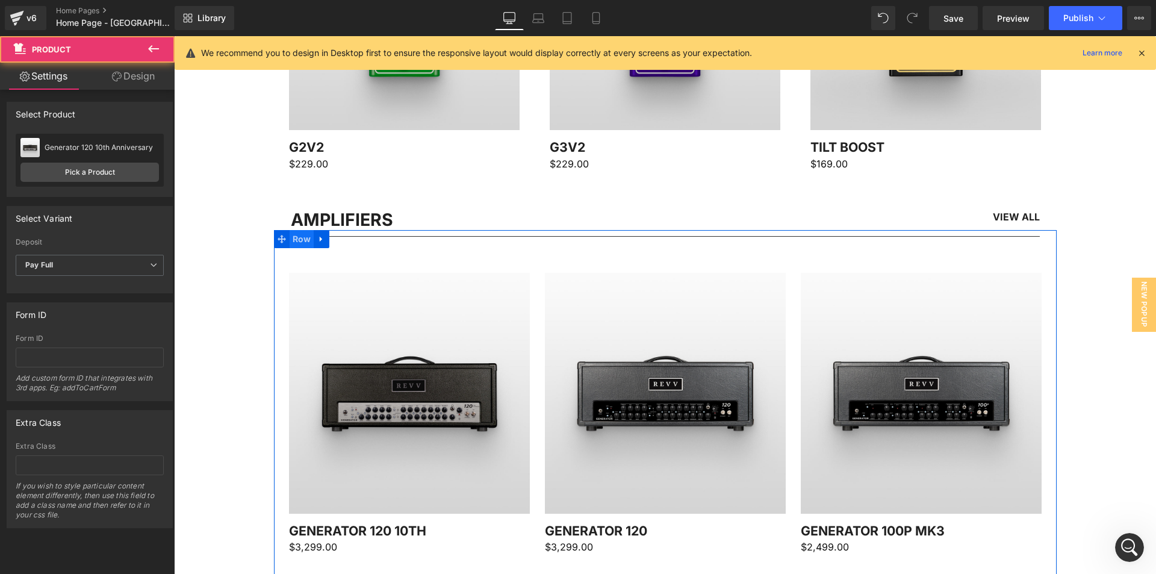
click at [299, 244] on span "Row" at bounding box center [302, 239] width 25 height 18
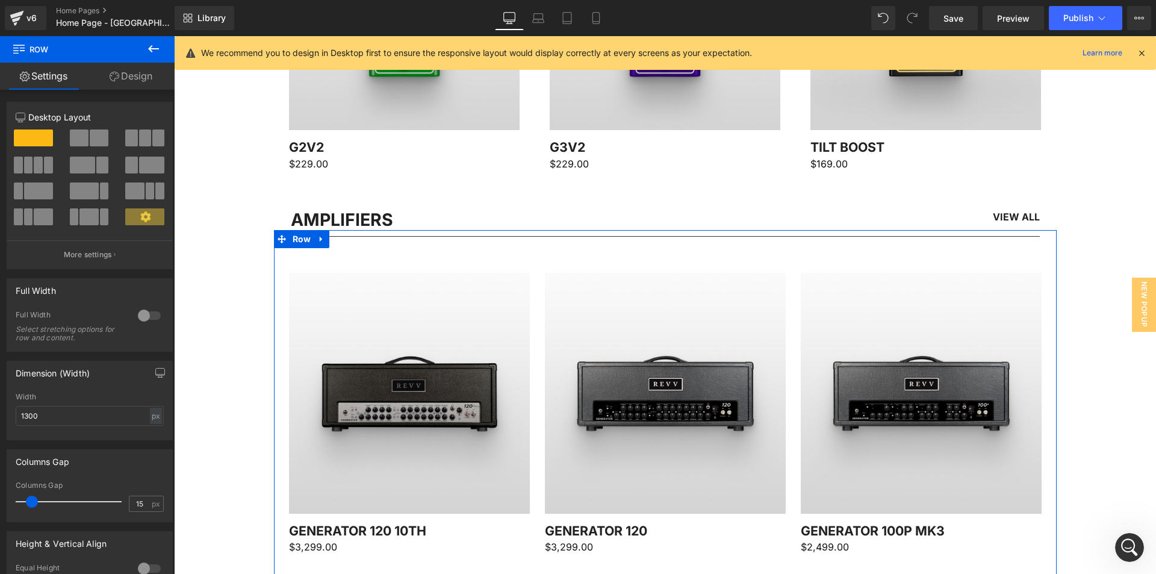
click at [134, 69] on link "Design" at bounding box center [130, 76] width 87 height 27
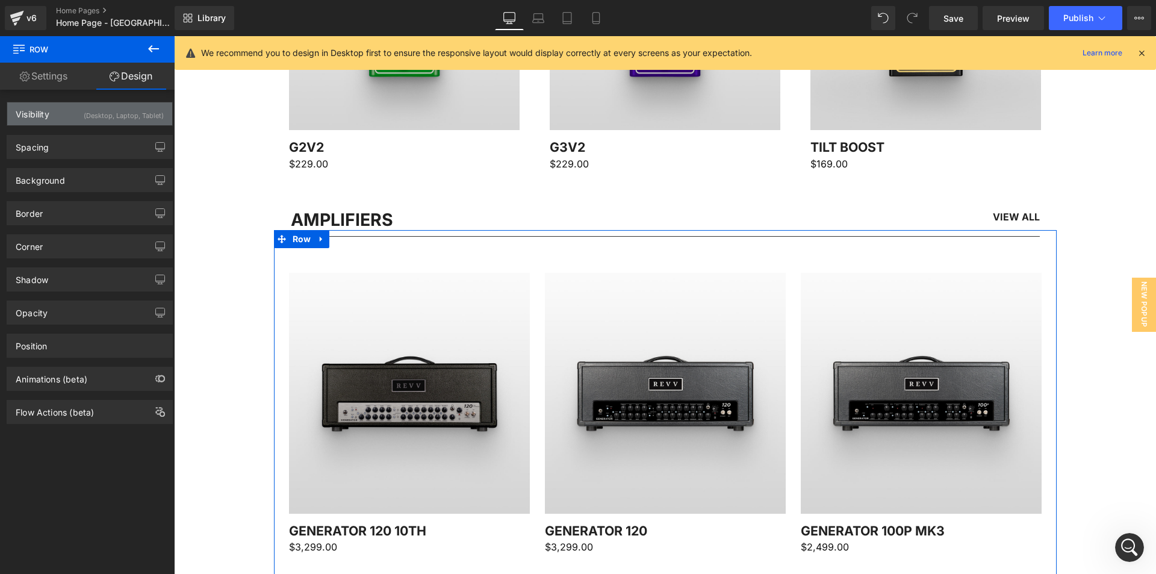
click at [117, 110] on div "(Desktop, Laptop, Tablet)" at bounding box center [124, 112] width 80 height 20
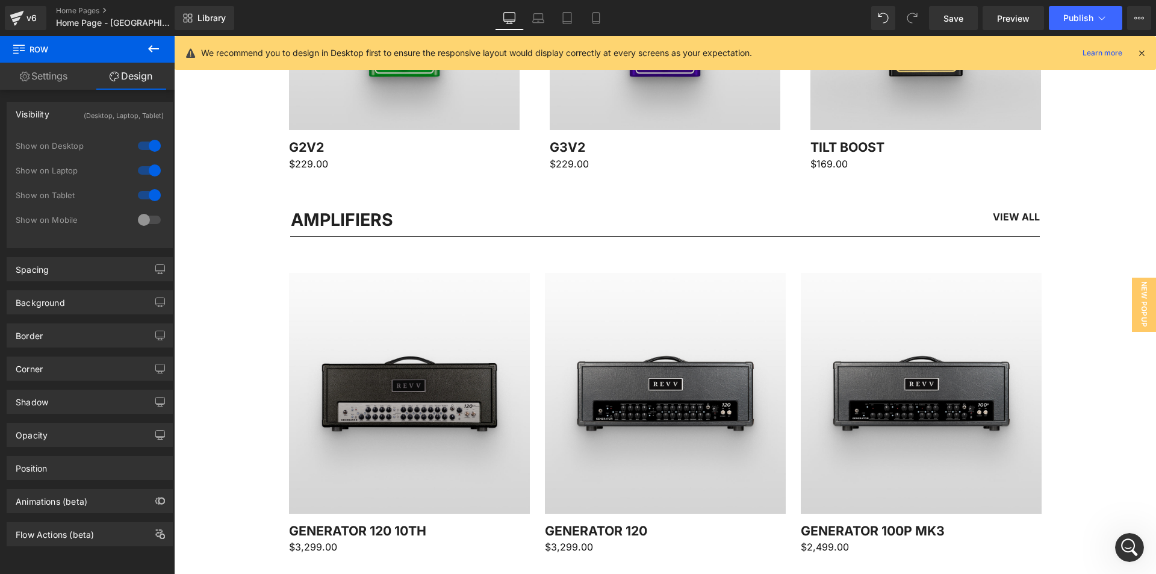
scroll to position [1506, 0]
